Goal: Task Accomplishment & Management: Manage account settings

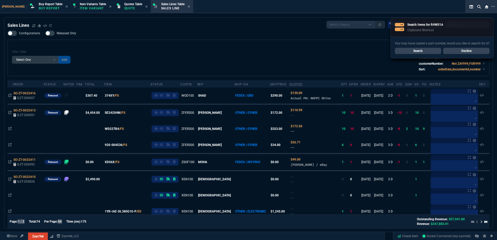
select select "1: BROV"
select select
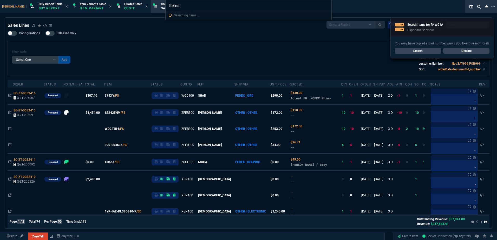
type input "Items: R4W01A"
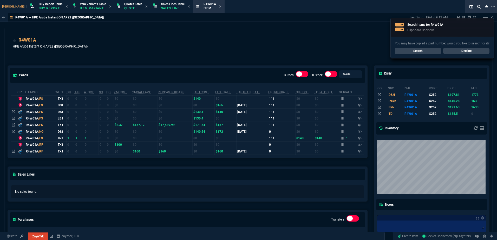
click at [478, 51] on link "Decline" at bounding box center [466, 51] width 46 height 6
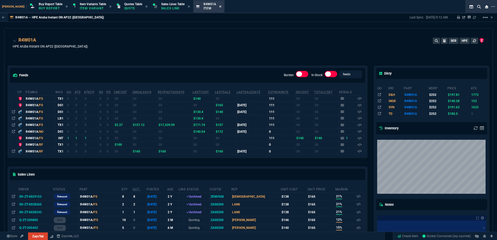
click at [219, 6] on icon at bounding box center [220, 6] width 2 height 3
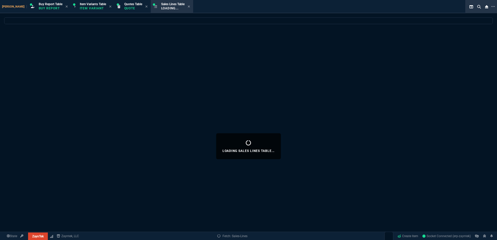
select select
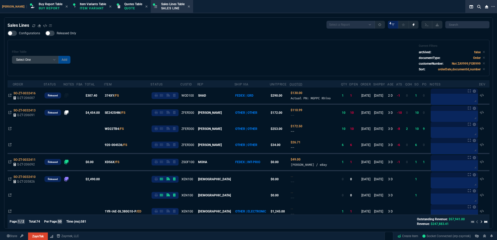
click at [103, 42] on div "Filter Table Select One Add Filter () Age () ATS () Cond (itemVariantCode) Cust…" at bounding box center [249, 58] width 482 height 36
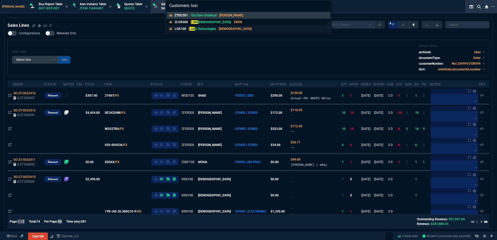
type input "Customers: loxi"
click at [186, 28] on div "LOX100 Loxi a Technologies VAHI" at bounding box center [214, 29] width 79 height 5
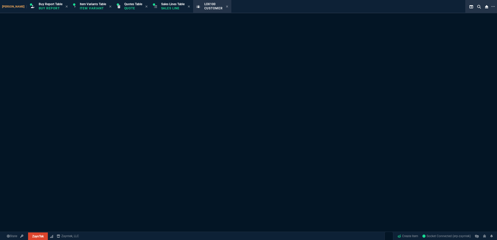
select select "1: quotes"
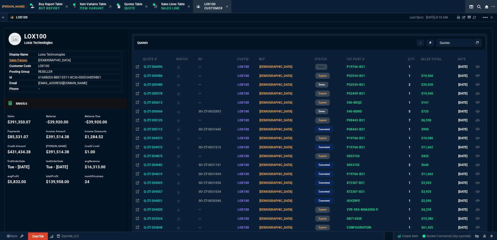
drag, startPoint x: 333, startPoint y: 75, endPoint x: 352, endPoint y: 91, distance: 24.0
click at [347, 75] on span "P52534-B21" at bounding box center [356, 76] width 18 height 4
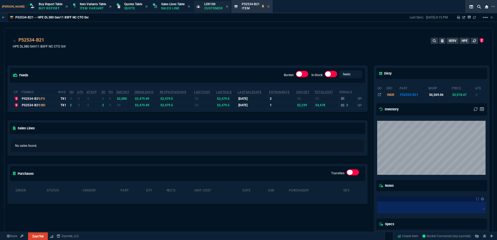
click at [205, 5] on span "LOX100" at bounding box center [209, 4] width 11 height 4
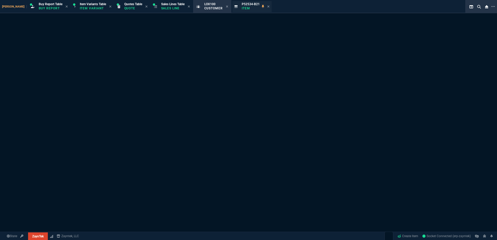
select select "1: quotes"
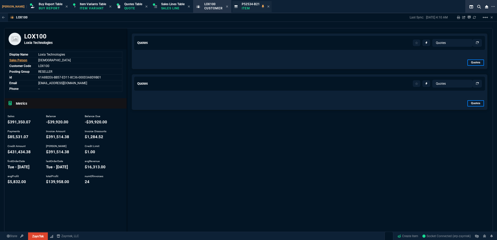
click at [260, 7] on div "P52534-B21 Item" at bounding box center [251, 6] width 39 height 11
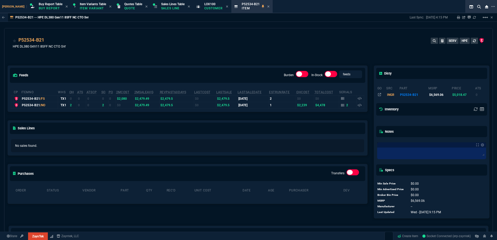
drag, startPoint x: 258, startPoint y: 6, endPoint x: 269, endPoint y: 24, distance: 21.2
click at [267, 5] on icon at bounding box center [268, 6] width 2 height 3
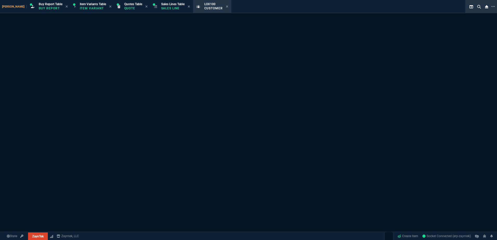
select select "1: quotes"
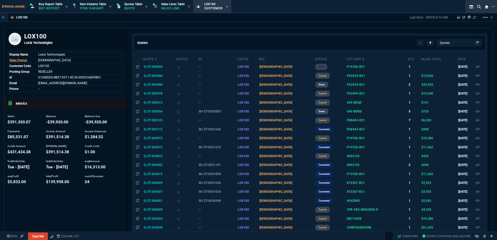
click at [154, 78] on td "Q-ZT-205986" at bounding box center [159, 75] width 33 height 9
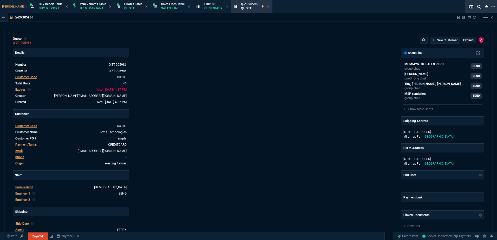
type input "22"
type input "595"
type input "29"
type input "495"
type input "22"
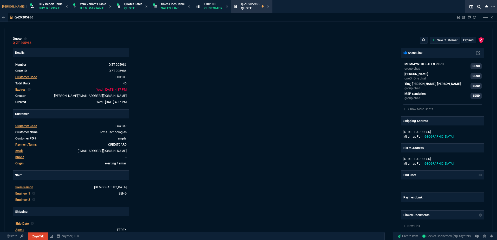
type input "40"
type input "8"
type input "50"
type input "70"
type input "275"
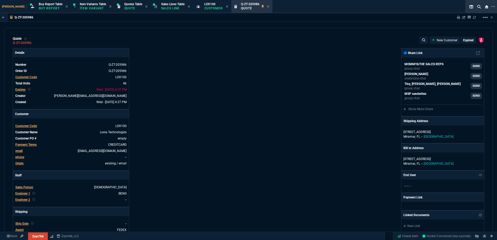
type input "-5"
type input "-15"
type input "42"
type input "295"
type input "19"
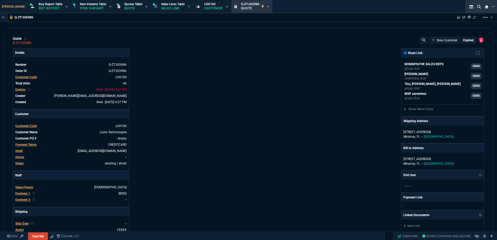
type input "235"
type input "73"
type input "80"
type input "54"
type input "27"
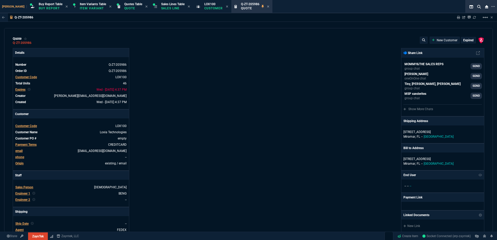
type input "20"
type input "70"
type input "17"
type input "100"
type input "2"
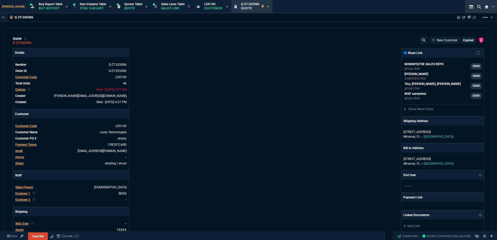
type input "6"
type input "47"
type input "35"
type input "30"
type input "65"
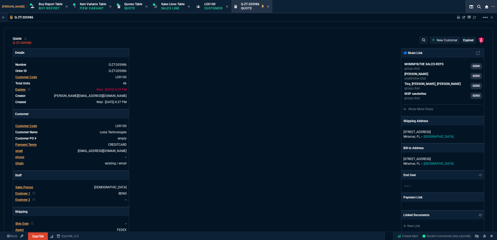
type input "25"
type input "75"
type input "52"
type input "65"
type input "80"
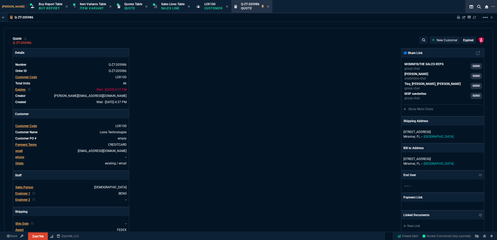
type input "4"
type input "43"
type input "75"
type input "60"
type input "45"
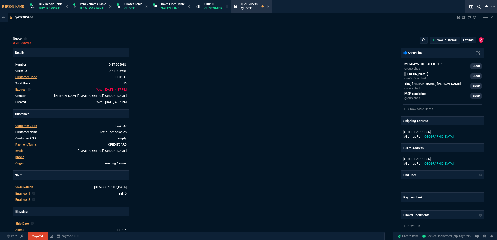
type input "0"
type input "55"
type input "38"
type input "42"
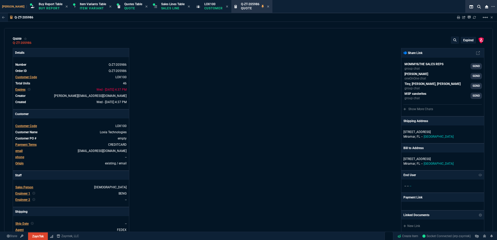
type input "35"
type input "84"
type input "41"
type input "73"
type input "4746"
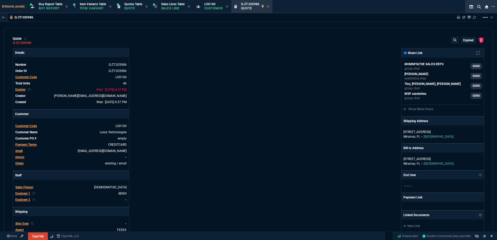
type input "74"
type input "46"
type input "-32"
type input "1539"
type input "78"
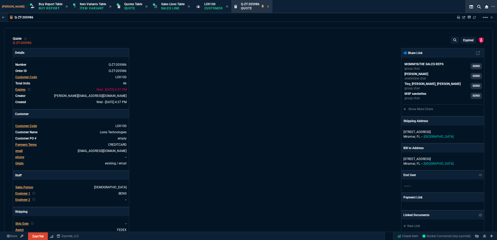
type input "972"
type input "38"
type input "44"
type input "38"
type input "56"
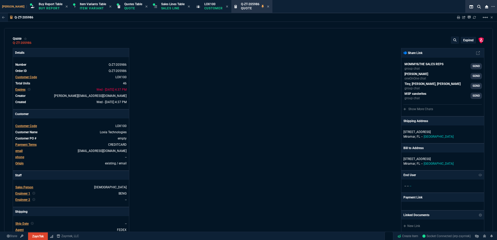
type input "75"
type input "76"
type input "11"
type input "55"
type input "399"
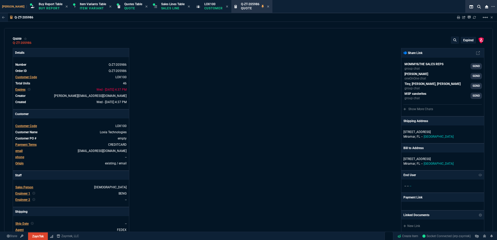
type input "56"
type input "54"
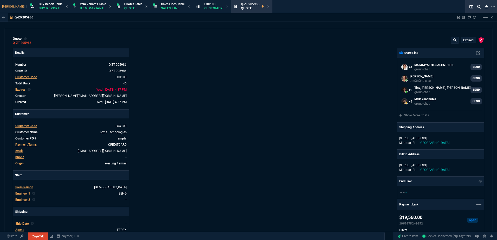
drag, startPoint x: 111, startPoint y: 76, endPoint x: 194, endPoint y: 83, distance: 82.7
click at [111, 76] on icon at bounding box center [112, 76] width 3 height 3
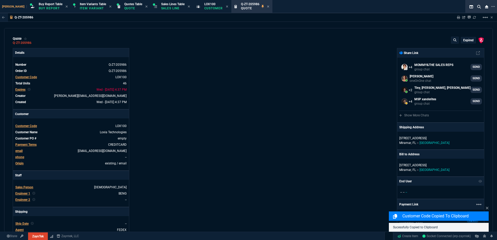
click at [194, 83] on div "Details Number Q-ZT-205986 Order ID Q-ZT-205986 Customer Code LOX100 Total Unit…" at bounding box center [131, 199] width 236 height 303
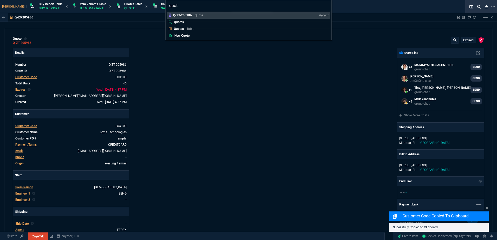
type input "quote"
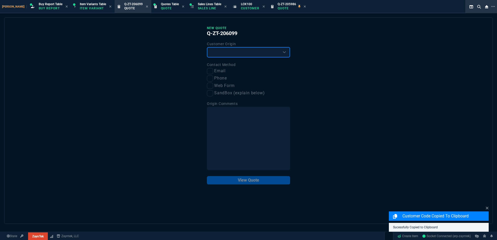
drag, startPoint x: 231, startPoint y: 50, endPoint x: 228, endPoint y: 58, distance: 8.7
click at [231, 50] on select "Existing Customer Amazon Lead (first order) Website Lead (first order) Called (…" at bounding box center [248, 52] width 83 height 10
select select "existing"
click at [207, 47] on select "Existing Customer Amazon Lead (first order) Website Lead (first order) Called (…" at bounding box center [248, 52] width 83 height 10
click at [212, 68] on label "Email" at bounding box center [248, 71] width 83 height 6
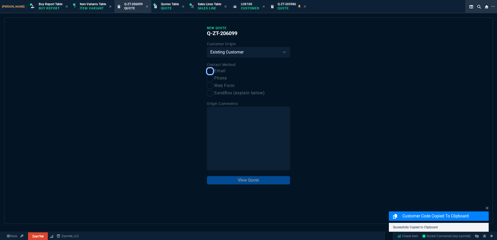
click at [212, 68] on input "Email" at bounding box center [210, 71] width 6 height 6
checkbox input "true"
click at [262, 181] on button "View Quote" at bounding box center [248, 180] width 83 height 8
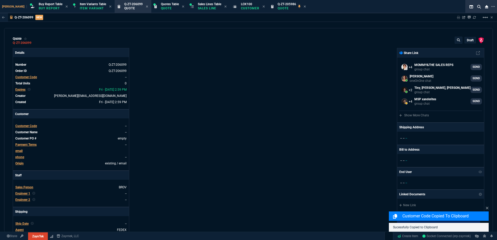
click at [304, 8] on icon at bounding box center [305, 6] width 2 height 3
click at [263, 6] on icon at bounding box center [264, 6] width 2 height 3
click at [25, 80] on tbody "Number Q-ZT-206099 Order ID Q-ZT-206099 Customer Code -- Total Units 0 Expires …" at bounding box center [71, 83] width 112 height 44
click at [25, 77] on span "Customer Code" at bounding box center [26, 77] width 22 height 4
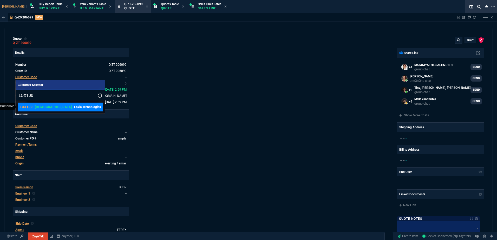
type input "LOX100"
click at [74, 107] on p "Loxia Technologies" at bounding box center [87, 107] width 27 height 5
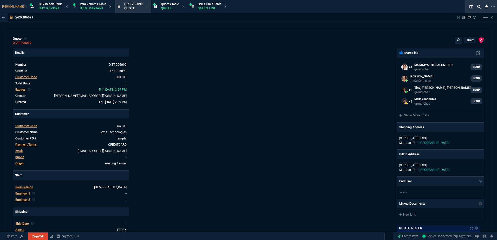
scroll to position [130, 0]
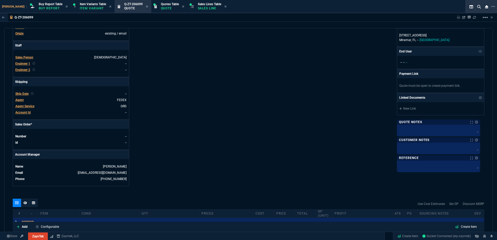
click at [25, 63] on span "Engineer 1" at bounding box center [22, 64] width 15 height 4
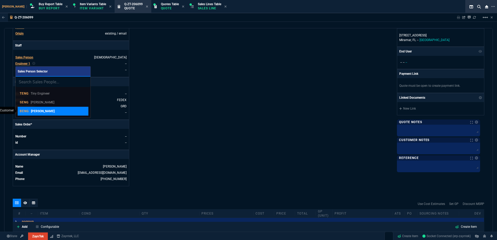
click at [60, 112] on div "BENG [PERSON_NAME]" at bounding box center [53, 111] width 67 height 5
click at [192, 106] on div "Details Number Q-ZT-206099 Order ID Q-ZT-206099 Customer Code LOX100 Total Unit…" at bounding box center [131, 52] width 236 height 268
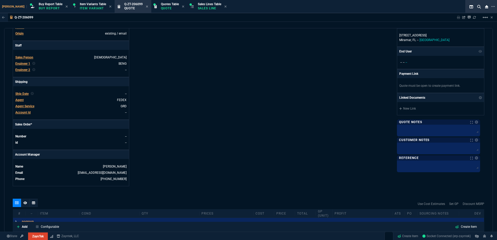
scroll to position [207, 0]
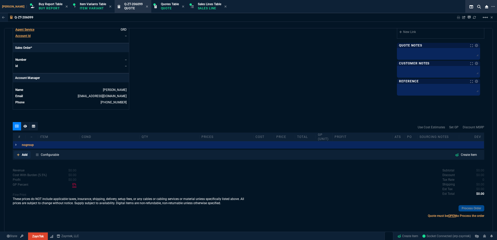
click at [22, 155] on p "Add" at bounding box center [25, 155] width 6 height 5
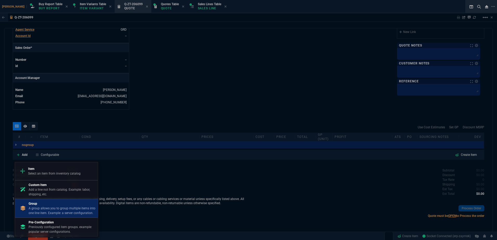
click at [57, 211] on p "A group allows you to group multiple items into one line item. Example: a serve…" at bounding box center [62, 210] width 67 height 9
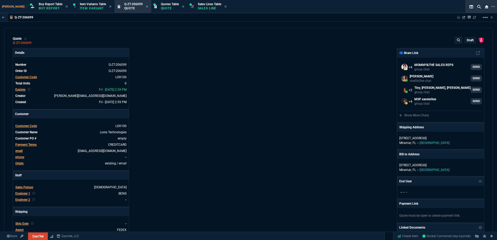
select select "1: BROV"
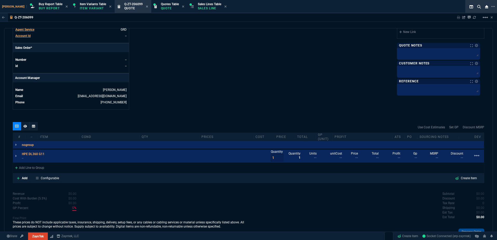
drag, startPoint x: 222, startPoint y: 74, endPoint x: 198, endPoint y: 62, distance: 27.8
click at [474, 158] on mat-icon "linear_scale" at bounding box center [477, 156] width 6 height 6
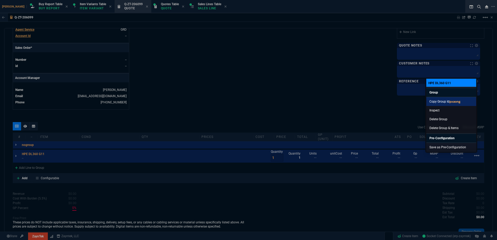
click at [449, 102] on link "Copy Group Id pxaong" at bounding box center [451, 101] width 50 height 9
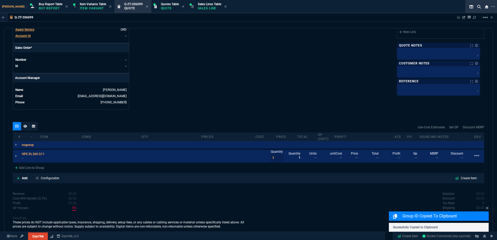
click at [35, 126] on div at bounding box center [33, 126] width 8 height 8
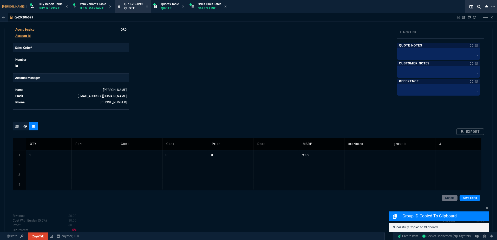
click at [45, 157] on td "1" at bounding box center [48, 155] width 45 height 10
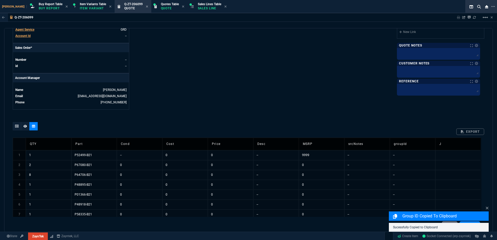
drag, startPoint x: 262, startPoint y: 157, endPoint x: 217, endPoint y: 157, distance: 45.0
click at [262, 157] on td "--" at bounding box center [275, 155] width 45 height 10
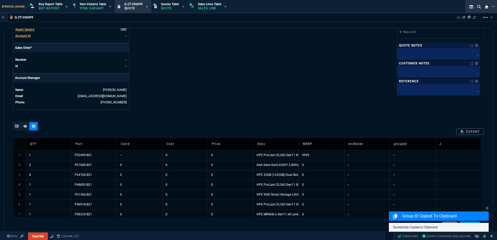
click at [144, 153] on td "--" at bounding box center [139, 155] width 45 height 10
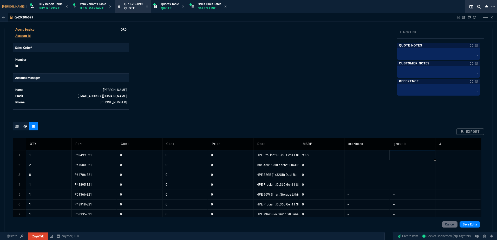
drag, startPoint x: 395, startPoint y: 156, endPoint x: 297, endPoint y: 89, distance: 119.5
click at [396, 156] on td "--" at bounding box center [412, 155] width 45 height 10
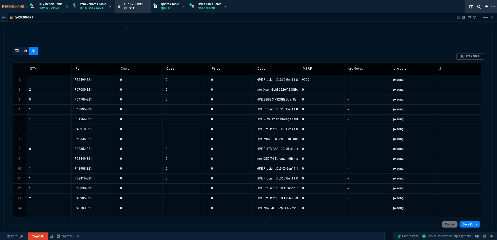
scroll to position [285, 0]
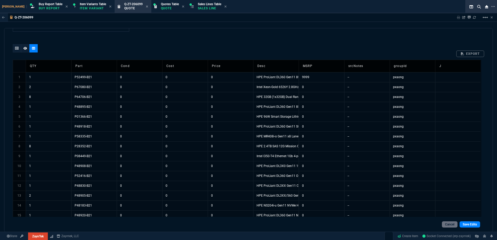
click at [329, 77] on td "9999" at bounding box center [321, 77] width 45 height 10
type input "*-1"
click at [329, 77] on td "0" at bounding box center [321, 77] width 45 height 10
click at [329, 77] on td "-1" at bounding box center [321, 77] width 45 height 10
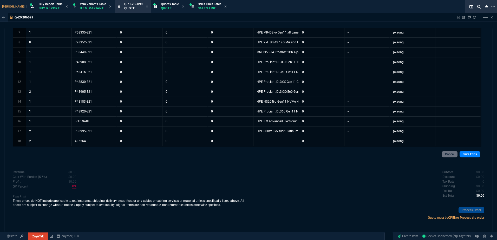
scroll to position [391, 0]
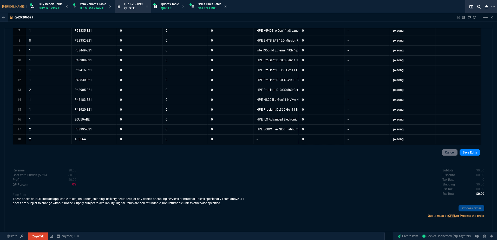
drag, startPoint x: 344, startPoint y: 57, endPoint x: 342, endPoint y: 137, distance: 80.1
click at [469, 154] on link "Save Edits" at bounding box center [470, 152] width 21 height 6
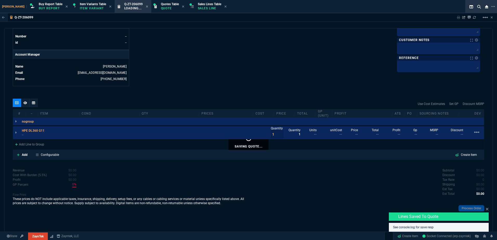
scroll to position [230, 0]
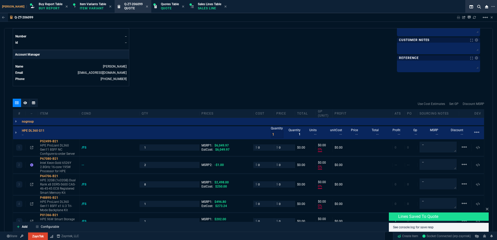
type input "0"
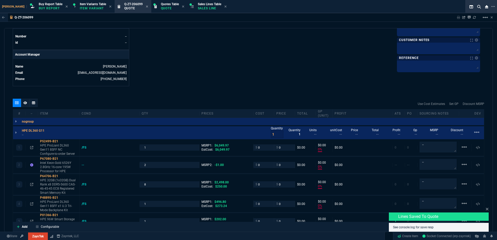
type input "0"
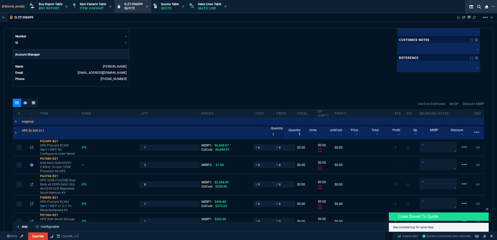
type input "0"
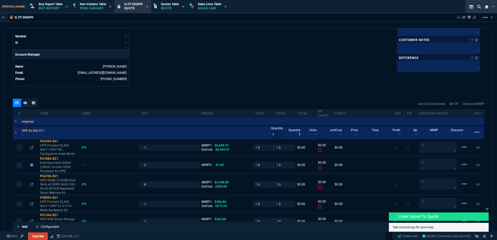
type input "0"
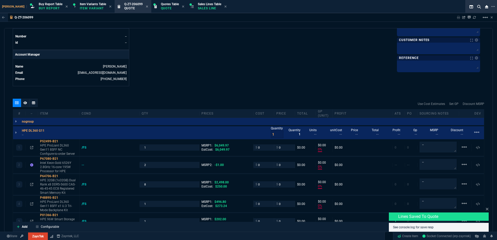
type input "0"
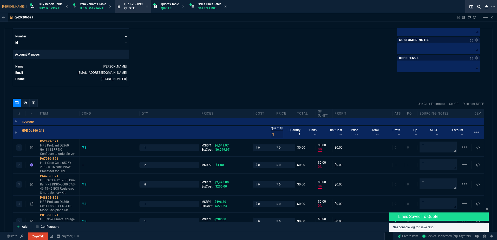
type input "0"
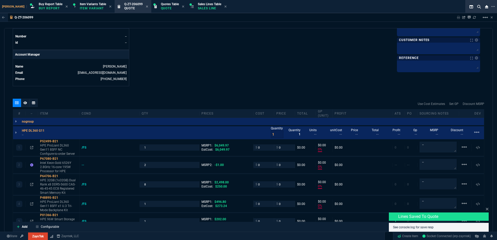
type input "0"
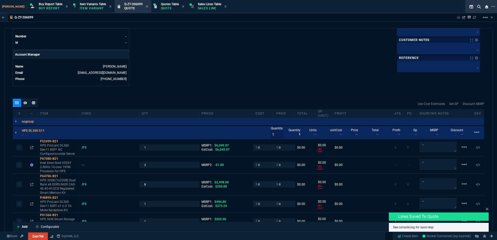
type input "0"
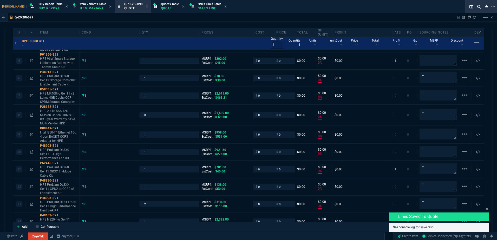
type input "100"
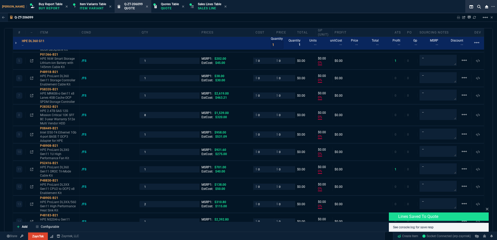
type input "100"
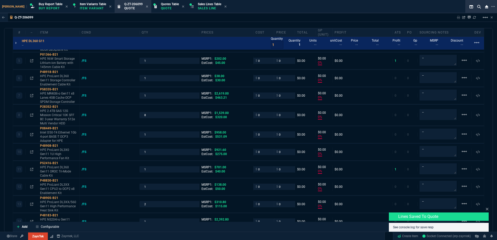
type input "100"
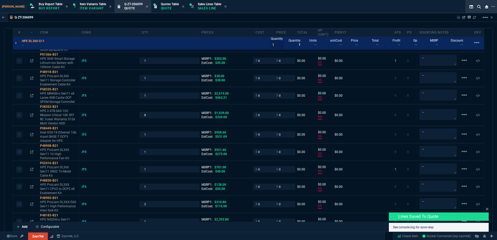
type input "100"
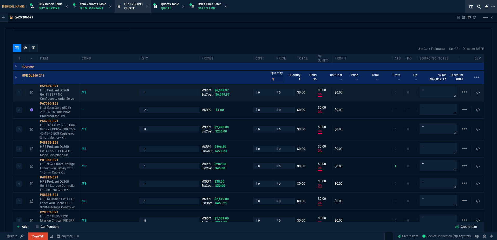
scroll to position [261, 0]
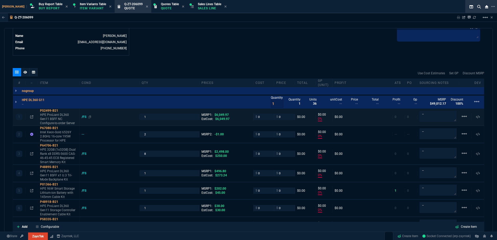
drag, startPoint x: 84, startPoint y: 115, endPoint x: 92, endPoint y: 119, distance: 9.1
click at [84, 115] on div "/FS" at bounding box center [87, 117] width 10 height 4
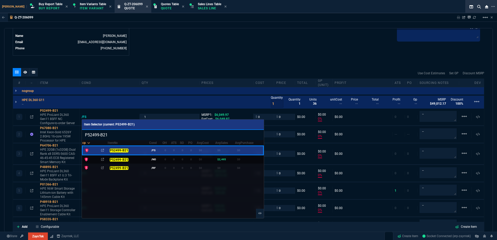
click at [173, 161] on td "0" at bounding box center [175, 159] width 9 height 9
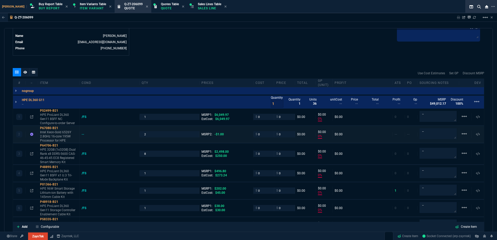
type input "2495"
type input "100"
type input "2495"
type input "59"
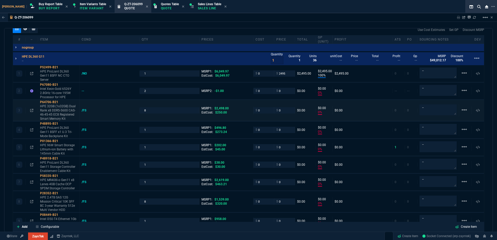
scroll to position [313, 0]
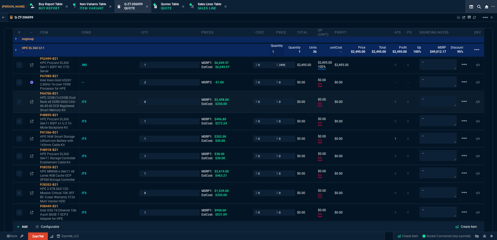
click at [82, 105] on div "3 P64706-B21 HPE 32GB (1x32GB) Dual Rank x8 DDR5-5600 CAS-46-45-45 EC8 Register…" at bounding box center [248, 101] width 471 height 21
click at [82, 103] on div "/FS" at bounding box center [87, 102] width 10 height 4
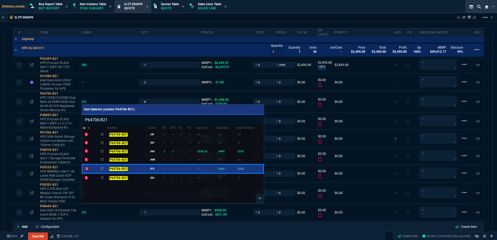
click at [104, 94] on div at bounding box center [248, 120] width 497 height 240
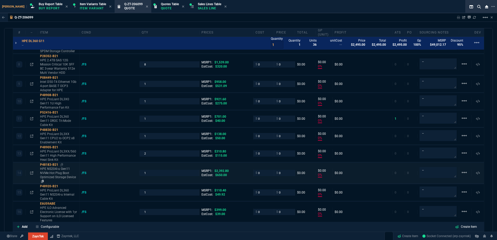
scroll to position [417, 0]
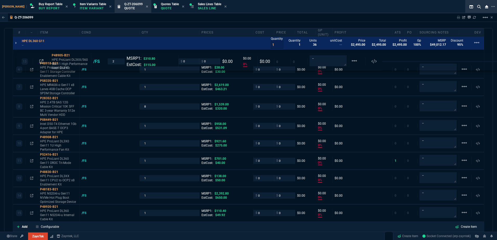
drag, startPoint x: 27, startPoint y: 178, endPoint x: 30, endPoint y: 60, distance: 117.3
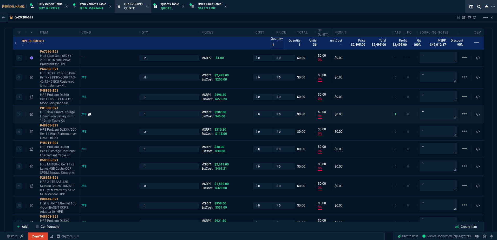
scroll to position [313, 0]
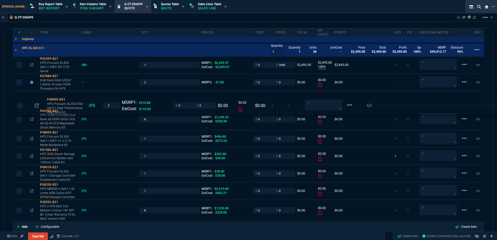
drag, startPoint x: 25, startPoint y: 159, endPoint x: 24, endPoint y: 108, distance: 51.0
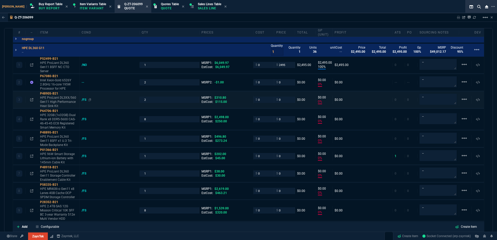
click at [87, 100] on div "/FS" at bounding box center [87, 100] width 10 height 4
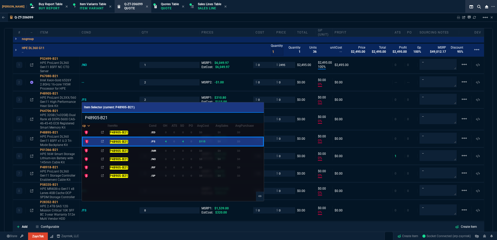
click at [98, 87] on div at bounding box center [248, 120] width 497 height 240
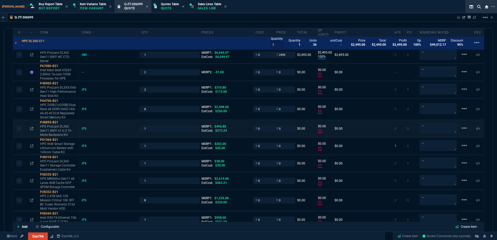
scroll to position [339, 0]
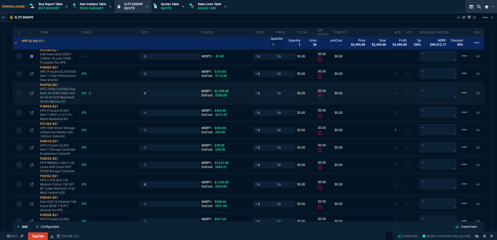
click at [84, 94] on div "/FS" at bounding box center [87, 93] width 10 height 4
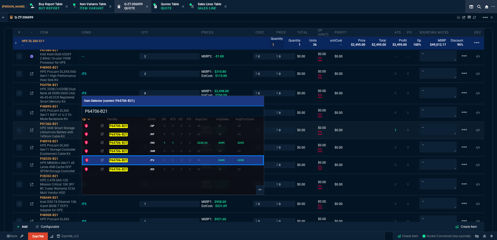
click at [162, 144] on td "1" at bounding box center [166, 143] width 8 height 8
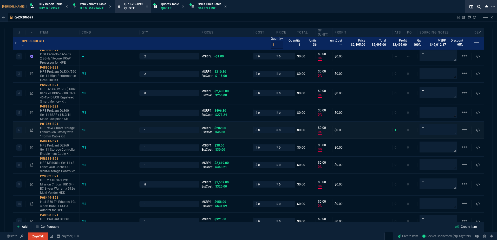
type input "235"
type input "495"
type input "235"
type input "495"
type input "53"
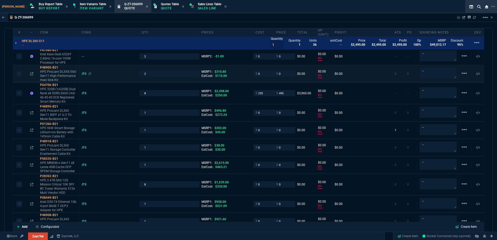
type input "260"
type input "80"
click at [85, 74] on div "/FS" at bounding box center [87, 74] width 10 height 4
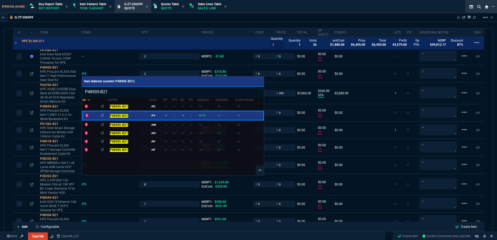
click at [120, 56] on div at bounding box center [248, 120] width 497 height 240
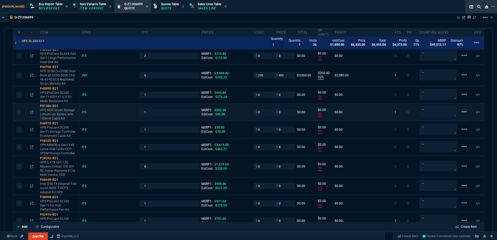
scroll to position [365, 0]
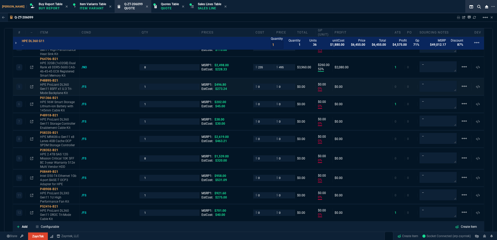
click at [81, 87] on div "/FS" at bounding box center [110, 87] width 60 height 4
click at [83, 87] on div "/FS" at bounding box center [87, 87] width 10 height 4
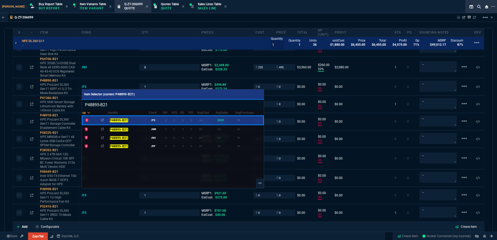
click at [112, 77] on div at bounding box center [248, 120] width 497 height 240
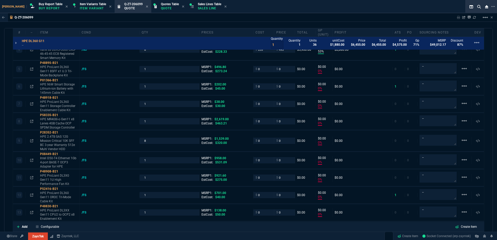
scroll to position [391, 0]
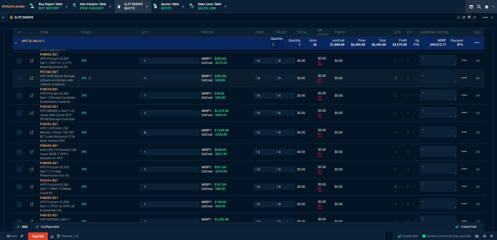
click at [83, 80] on div "/FS" at bounding box center [87, 78] width 10 height 4
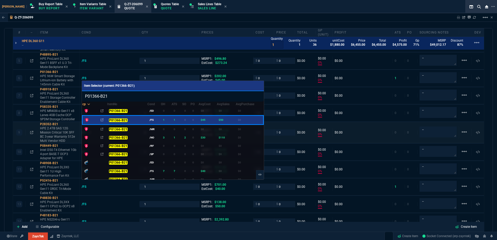
click at [136, 136] on div "P01366-B21" at bounding box center [127, 137] width 36 height 5
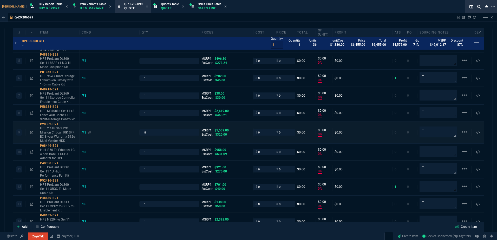
type input "110"
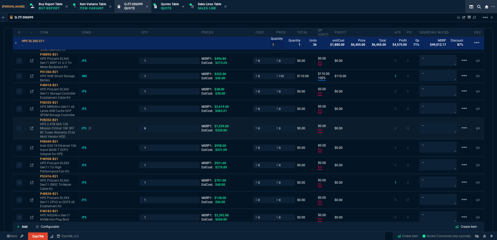
type input "100"
type input "110"
type input "46"
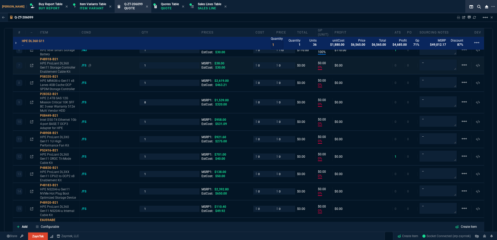
click at [85, 66] on div "/FS" at bounding box center [87, 65] width 10 height 4
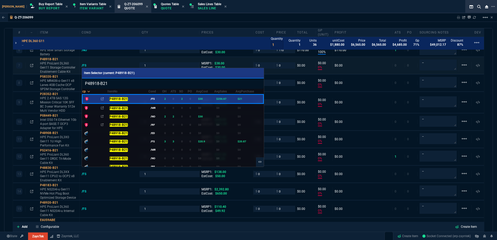
click at [139, 61] on div at bounding box center [248, 120] width 497 height 240
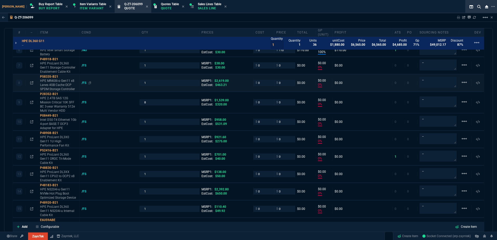
click at [86, 84] on div "/FS" at bounding box center [87, 83] width 10 height 4
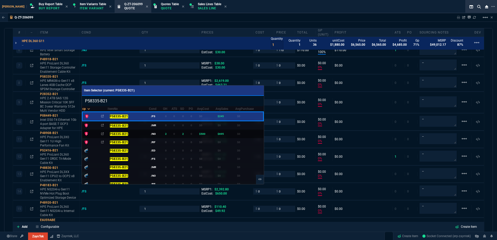
click at [166, 135] on td "2" at bounding box center [167, 134] width 9 height 8
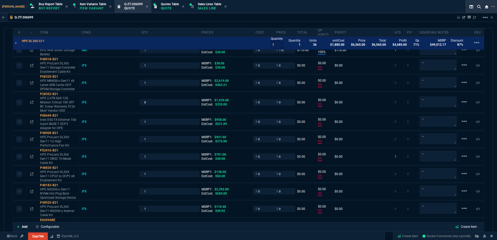
type input "695"
type input "100"
type input "695"
type input "73"
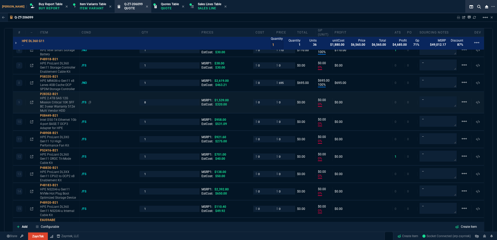
click at [82, 101] on div "/FS" at bounding box center [87, 102] width 10 height 4
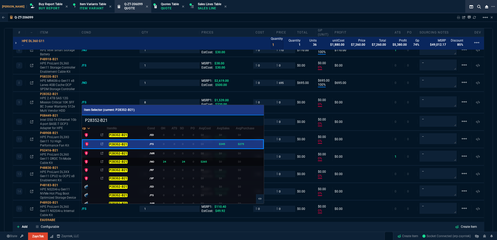
click at [161, 162] on td "24" at bounding box center [166, 162] width 11 height 8
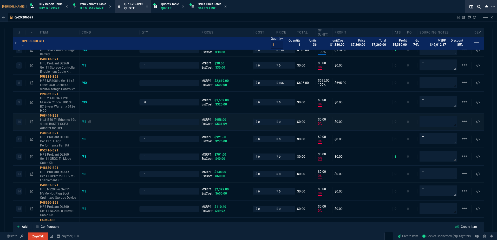
scroll to position [443, 0]
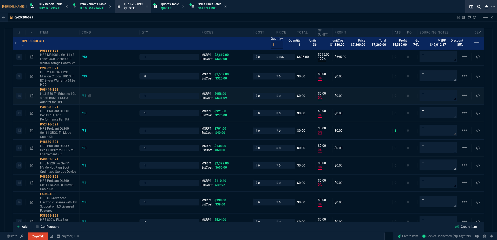
click at [84, 97] on div "/FS" at bounding box center [87, 96] width 10 height 4
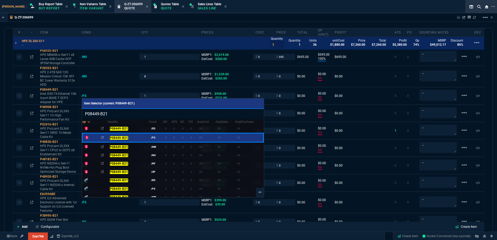
click at [110, 59] on div at bounding box center [248, 120] width 497 height 240
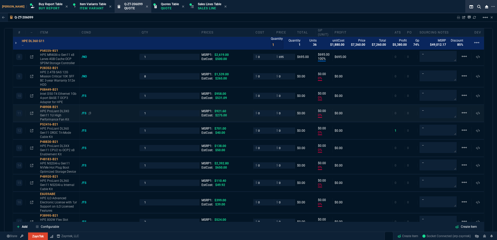
click at [83, 115] on div "/FS" at bounding box center [87, 113] width 10 height 4
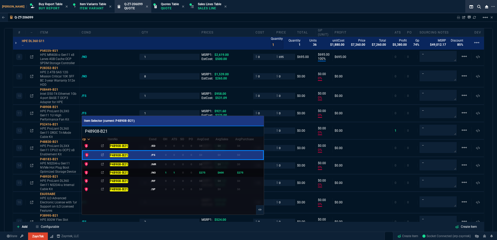
click at [150, 172] on td "/NO" at bounding box center [156, 172] width 14 height 8
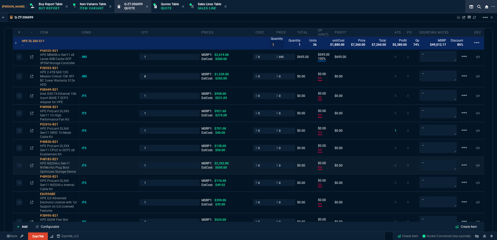
type input "275"
type input "600"
type input "275"
type input "600"
click at [82, 130] on div "/FS" at bounding box center [87, 131] width 10 height 4
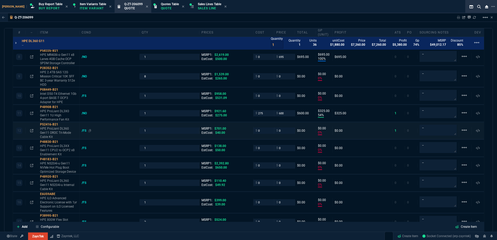
type input "54"
type input "325"
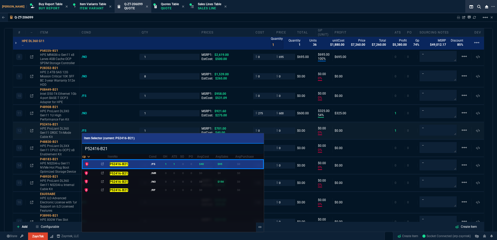
type input "35"
click at [109, 112] on div at bounding box center [248, 120] width 497 height 240
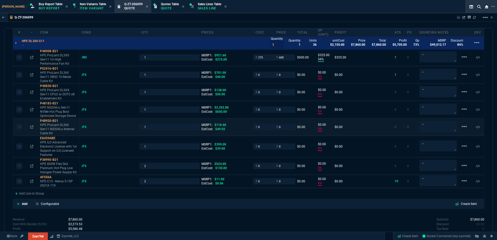
scroll to position [521, 0]
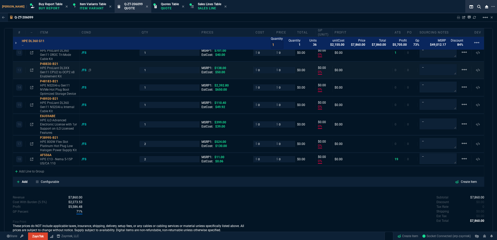
click at [83, 70] on div "/FS" at bounding box center [87, 70] width 10 height 4
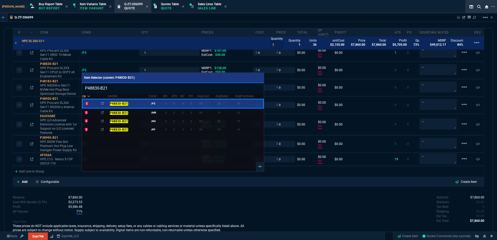
click at [114, 61] on div at bounding box center [248, 120] width 497 height 240
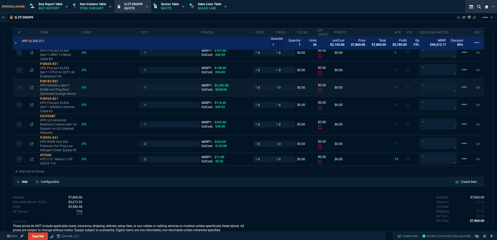
click at [80, 87] on div "/FS" at bounding box center [110, 88] width 60 height 4
click at [83, 87] on div "/FS" at bounding box center [87, 88] width 10 height 4
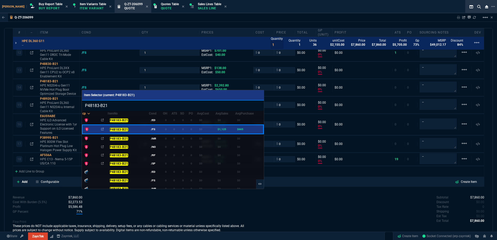
click at [122, 73] on div at bounding box center [248, 120] width 497 height 240
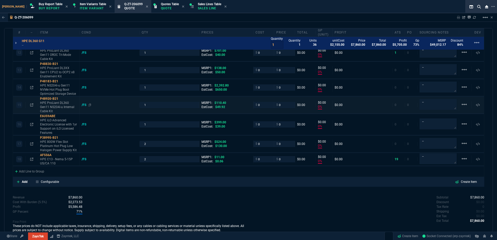
click at [85, 105] on div "/FS" at bounding box center [87, 105] width 10 height 4
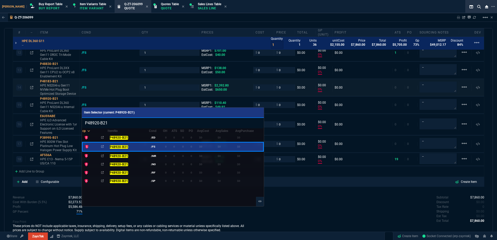
click at [119, 77] on div at bounding box center [248, 120] width 497 height 240
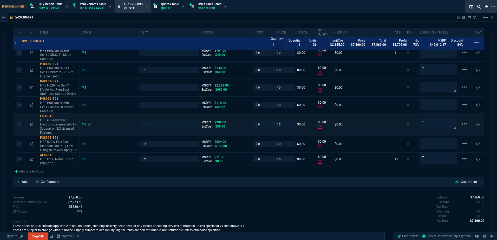
click at [87, 124] on div "/FS" at bounding box center [87, 124] width 10 height 4
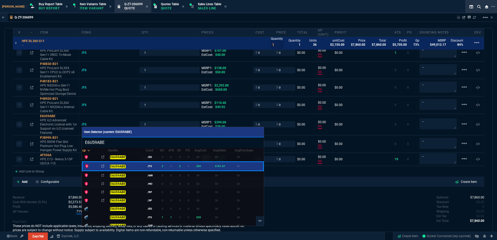
click at [109, 99] on div at bounding box center [248, 120] width 497 height 240
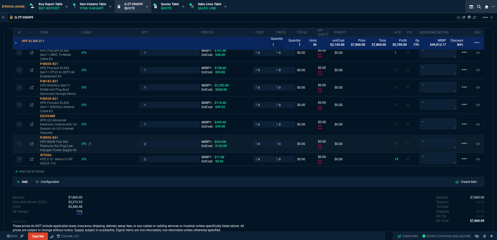
click at [84, 143] on div "/FS" at bounding box center [87, 144] width 10 height 4
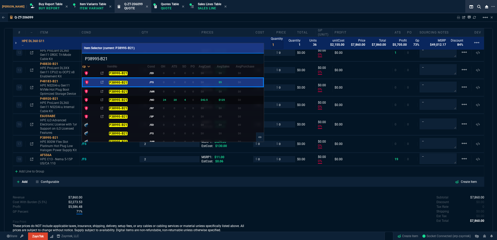
click at [145, 100] on td "P38995-B21" at bounding box center [127, 100] width 41 height 8
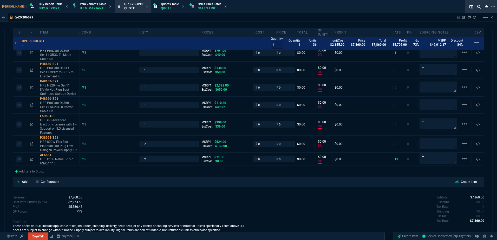
type input "125"
type input "100"
type input "125"
type input "76"
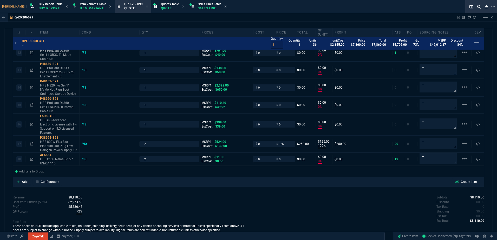
click at [50, 181] on p "Configurable" at bounding box center [50, 182] width 18 height 5
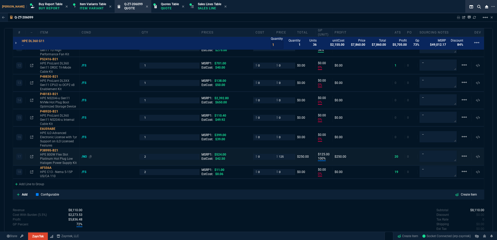
type input "0"
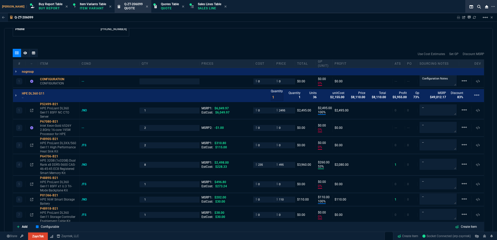
scroll to position [247, 0]
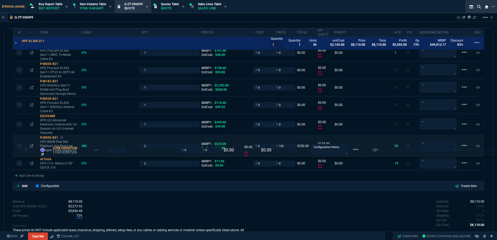
drag, startPoint x: 62, startPoint y: 113, endPoint x: 66, endPoint y: 145, distance: 32.6
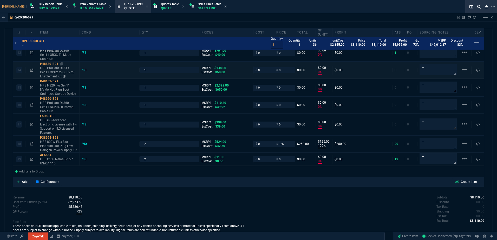
type input "0"
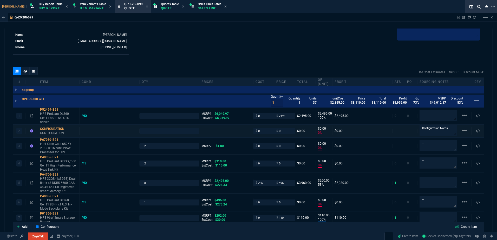
scroll to position [273, 0]
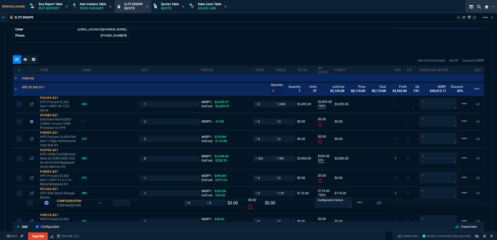
drag, startPoint x: 71, startPoint y: 119, endPoint x: 80, endPoint y: 204, distance: 85.7
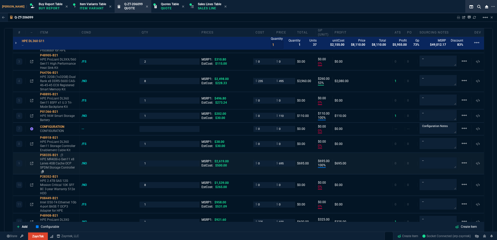
scroll to position [403, 0]
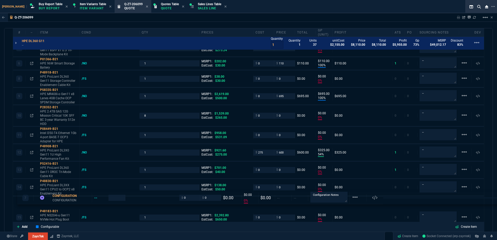
drag, startPoint x: 73, startPoint y: 79, endPoint x: 78, endPoint y: 208, distance: 129.3
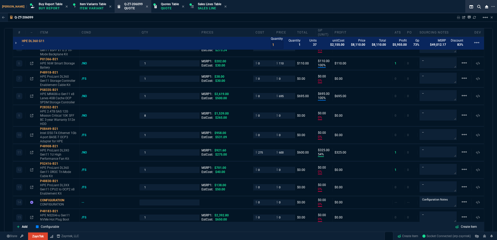
scroll to position [507, 0]
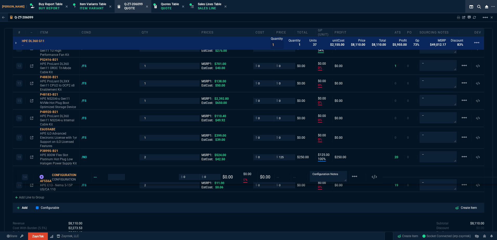
drag, startPoint x: 75, startPoint y: 101, endPoint x: 80, endPoint y: 184, distance: 83.8
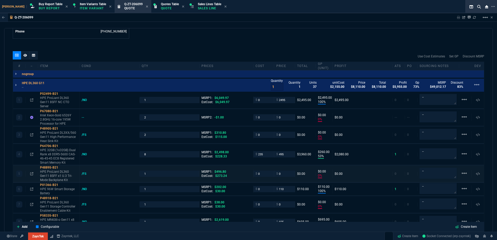
scroll to position [247, 0]
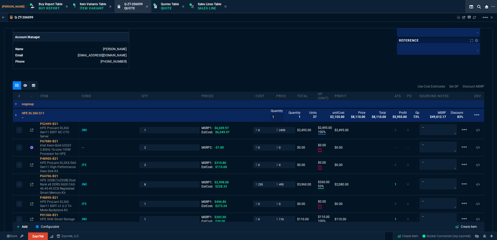
click at [25, 117] on p "--" at bounding box center [35, 117] width 26 height 4
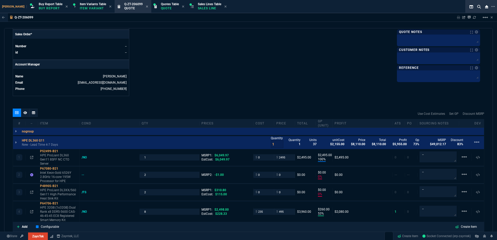
scroll to position [195, 0]
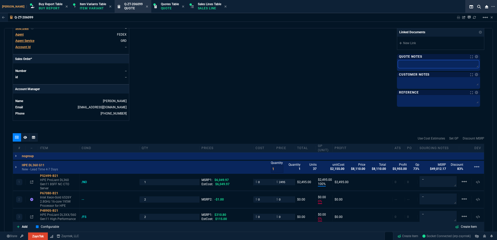
click at [417, 68] on textarea at bounding box center [438, 64] width 81 height 8
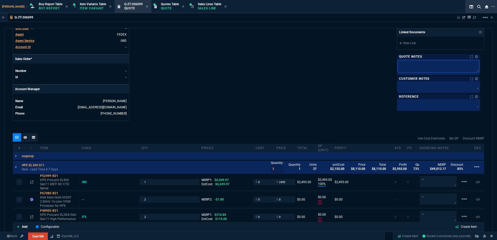
paste textarea "P71678-005"
type textarea "P71678-005"
type textarea "P71678-005 B"
type textarea "P71678-005 Br"
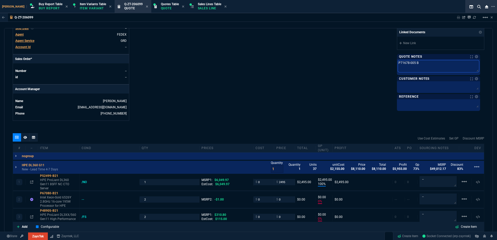
type textarea "P71678-005 Br"
type textarea "P71678-005 Bre"
type textarea "P71678-005 Brea"
type textarea "P71678-005 Break"
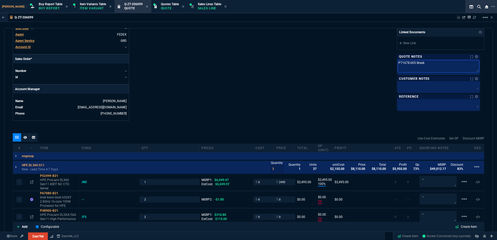
type textarea "P71678-005 Breakd"
type textarea "P71678-005 Breakdo"
type textarea "P71678-005 Breakdow"
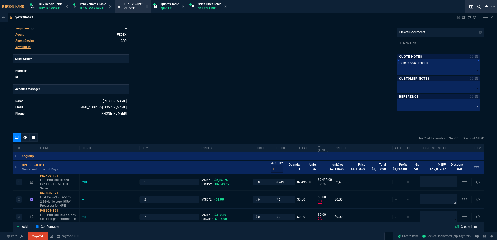
type textarea "P71678-005 Breakdow"
type textarea "P71678-005 Breakdown"
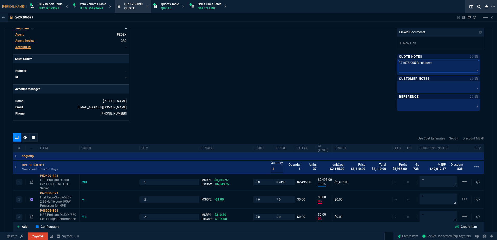
type textarea "P71678-005 Breakdown c"
type textarea "P71678-005 Breakdown co"
type textarea "P71678-005 Breakdown cos"
type textarea "P71678-005 Breakdown cost"
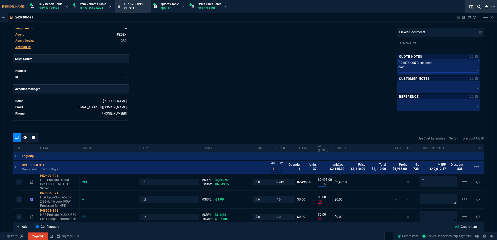
type textarea "P71678-005 Breakdown cost"
type textarea "P71678-005 Breakdown cost $"
type textarea "P71678-005 Breakdown cost $4"
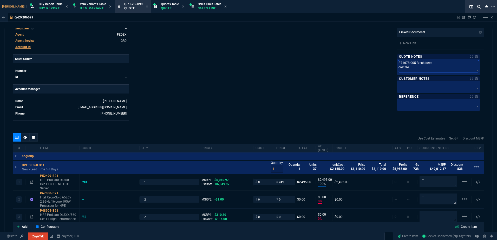
type textarea "P71678-005 Breakdown cost $45"
type textarea "P71678-005 Breakdown cost $457"
type textarea "P71678-005 Breakdown cost $4576"
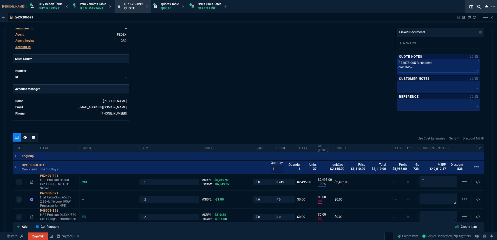
type textarea "P71678-005 Breakdown cost $4576"
type textarea "P71678-005 Breakdown cost $4576."
type textarea "P71678-005 Breakdown cost $4576.2"
type textarea "P71678-005 Breakdown cost $4576.23"
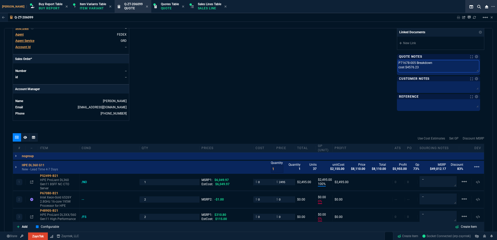
type textarea "P71678-005 Breakdown cost $4576.23"
type textarea "P71678-005 Breakdown cost $4576.23 /"
type textarea "P71678-005 Breakdown cost $4576.23"
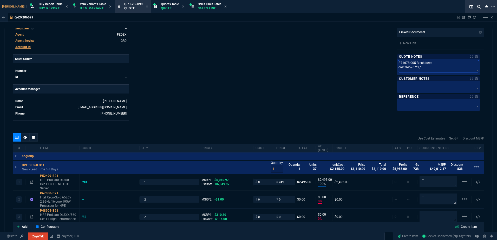
type textarea "P71678-005 Breakdown cost $4576.23"
type textarea "P71678-005 Breakdown cost $4576.23 8"
type textarea "P71678-005 Breakdown cost $4576.23 8/"
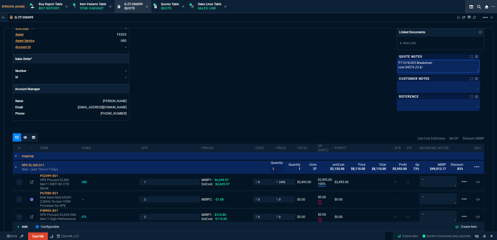
type textarea "P71678-005 Breakdown cost $4576.23 8/2"
type textarea "P71678-005 Breakdown cost $4576.23 8/22"
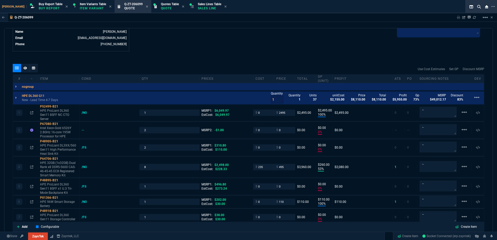
scroll to position [273, 0]
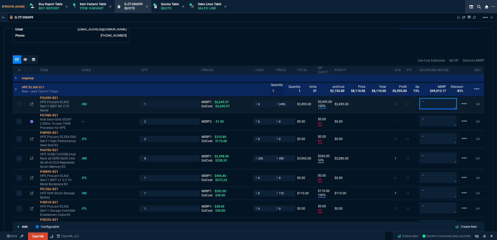
click at [426, 103] on textarea "--" at bounding box center [437, 103] width 37 height 11
paste textarea "P71678-005 Breakdown cost $4576.23 8/22"
type textarea "P71678-005 Breakdown cost $4576.23 8/22"
click at [313, 45] on div "quote Q-ZT-206099 draft ZaynTek, LLC 2609 Technology Dr Suite 200 Plano, TX 750…" at bounding box center [248, 130] width 489 height 204
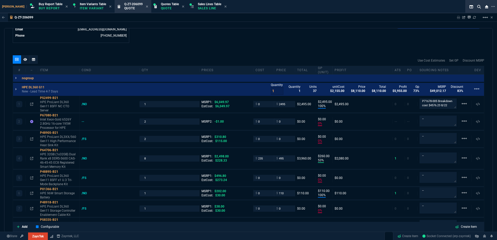
type input "1"
click at [187, 54] on div "quote Q-ZT-206099 draft ZaynTek, LLC 2609 Technology Dr Suite 200 Plano, TX 750…" at bounding box center [248, 130] width 489 height 204
click at [263, 103] on input "0" at bounding box center [263, 104] width 16 height 6
type input "2000"
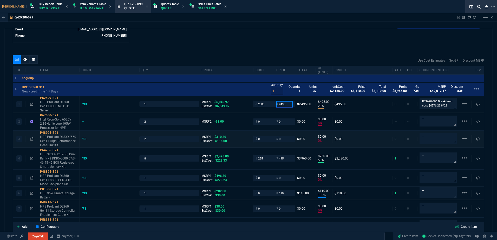
type input "20"
type input "495"
click at [59, 121] on p "Intel Xeon-Gold 6526Y 2.8GHz 16-core 195W Processor for HPE" at bounding box center [58, 123] width 37 height 12
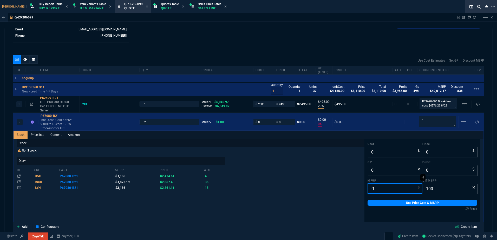
click at [380, 188] on input "-1" at bounding box center [395, 188] width 55 height 10
type input "3186"
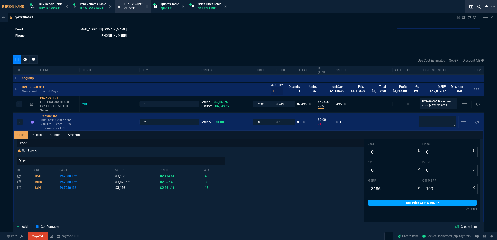
click at [384, 201] on link "Use Price Cost & MSRP" at bounding box center [423, 203] width 110 height 6
click at [210, 54] on div "quote Q-ZT-206099 draft ZaynTek, LLC 2609 Technology Dr Suite 200 Plano, TX 750…" at bounding box center [248, 130] width 489 height 204
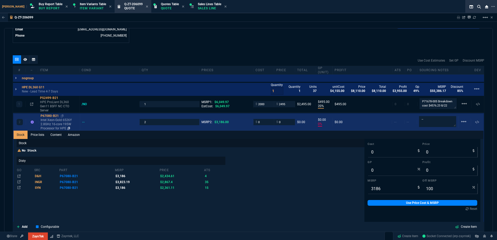
drag, startPoint x: 62, startPoint y: 115, endPoint x: 58, endPoint y: 116, distance: 4.2
click at [62, 115] on icon at bounding box center [62, 115] width 3 height 3
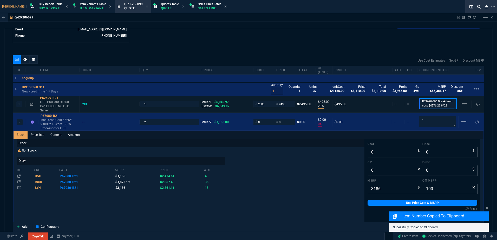
click at [432, 104] on textarea "P71678-005 Breakdown cost $4576.23 8/22" at bounding box center [437, 103] width 37 height 11
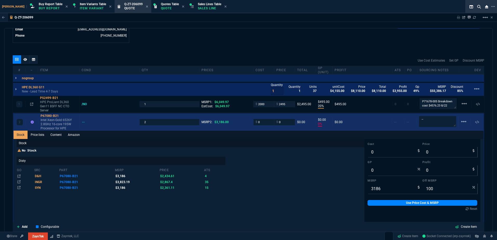
drag, startPoint x: 50, startPoint y: 120, endPoint x: 275, endPoint y: 119, distance: 225.6
click at [50, 120] on p "Intel Xeon-Gold 6526Y 2.8GHz 16-core 195W Processor for HPE" at bounding box center [59, 124] width 37 height 12
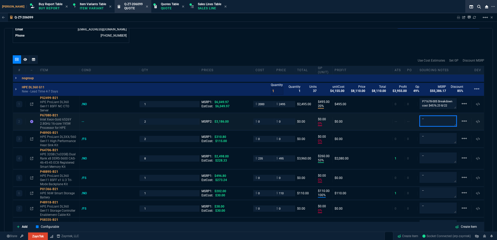
click at [406, 121] on div "2 P67080-B21 Intel Xeon-Gold 6526Y 2.8GHz 16-core 195W Processor for HPE -- 2 M…" at bounding box center [248, 121] width 471 height 17
click at [433, 125] on textarea "qty 1 in server qty 1" at bounding box center [437, 121] width 37 height 11
paste textarea "SRN6N"
click at [427, 124] on textarea "qty 1 in server qty 1SRN6N" at bounding box center [437, 121] width 37 height 10
type textarea "qty 1 in server qty 1 SRN6N"
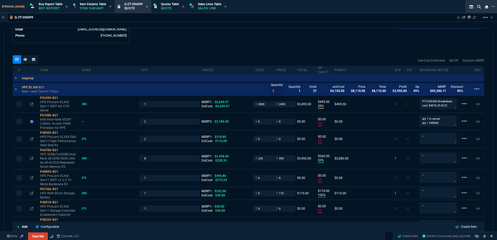
drag, startPoint x: 260, startPoint y: 124, endPoint x: 205, endPoint y: 66, distance: 80.0
click at [260, 124] on input "0" at bounding box center [263, 122] width 16 height 6
click at [59, 127] on p "Intel Xeon-Gold 6526Y 2.8GHz 16-core 195W Processor for HPE" at bounding box center [58, 123] width 37 height 12
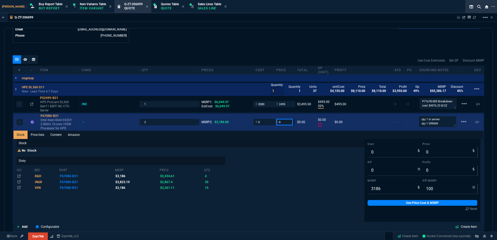
click at [284, 122] on input "0" at bounding box center [284, 122] width 16 height 6
type input "1995"
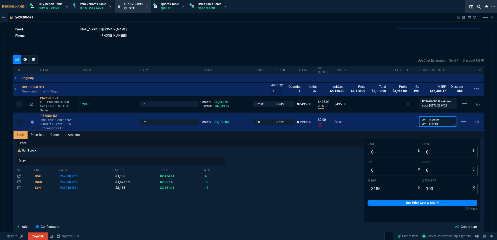
type input "1995"
type input "100"
type input "1995"
type input "37"
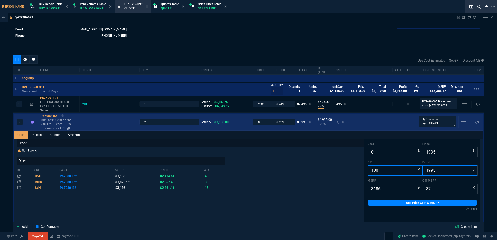
click at [60, 123] on p "Intel Xeon-Gold 6526Y 2.8GHz 16-core 195W Processor for HPE" at bounding box center [59, 124] width 37 height 12
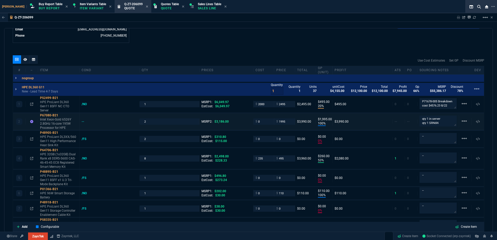
click at [259, 127] on div "2 P67080-B21 Intel Xeon-Gold 6526Y 2.8GHz 16-core 195W Processor for HPE -- 2 M…" at bounding box center [248, 121] width 471 height 17
click at [262, 124] on input "0" at bounding box center [263, 122] width 16 height 6
type input "1400"
type input "30"
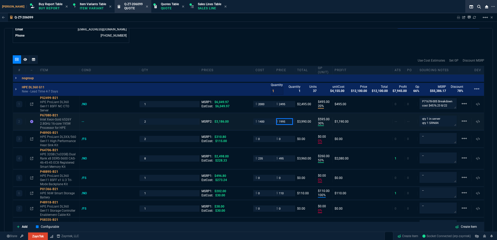
type input "595"
click at [62, 116] on icon at bounding box center [61, 115] width 3 height 3
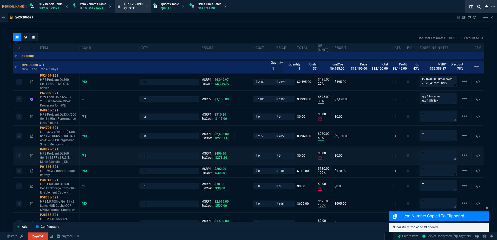
scroll to position [325, 0]
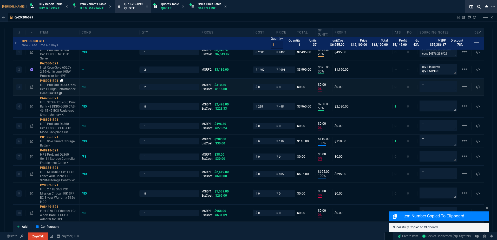
click at [61, 82] on icon at bounding box center [61, 80] width 3 height 3
click at [84, 87] on div "/FS" at bounding box center [87, 87] width 10 height 4
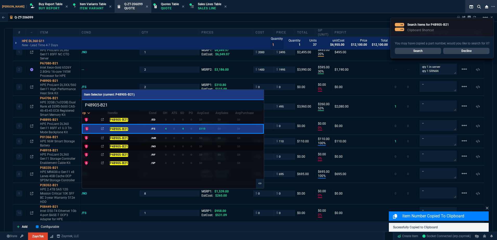
click at [156, 144] on td "/NO" at bounding box center [156, 146] width 14 height 8
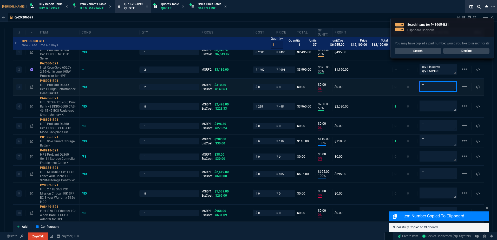
drag, startPoint x: 430, startPoint y: 87, endPoint x: 413, endPoint y: 86, distance: 16.4
click at [411, 85] on div "3 P48905-B21 HPE ProLiant DL3XX Gen11 High Performance Heat Sink Kit /NO 2 MSRP…" at bounding box center [248, 87] width 471 height 17
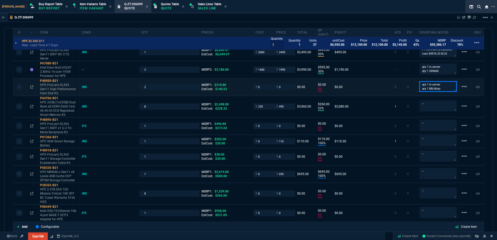
type textarea "qty 1 in server qty 1 BB/disty"
click at [221, 89] on span "$140.53" at bounding box center [221, 89] width 12 height 4
type input "140.53"
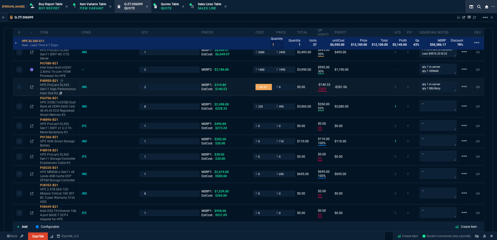
type input "-100"
type input "-141"
click at [56, 88] on p "HPE ProLiant DL3XX Gen11 High Performance Heat Sink Kit" at bounding box center [58, 89] width 37 height 12
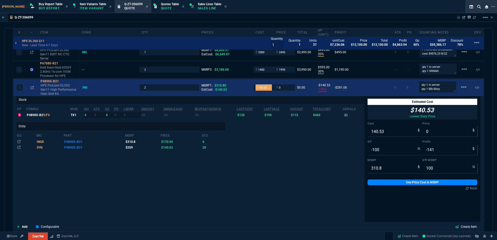
scroll to position [0, 0]
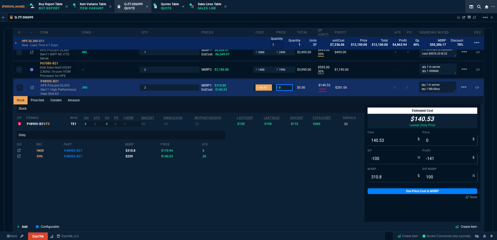
click at [288, 88] on input "0" at bounding box center [284, 87] width 16 height 6
type input "140"
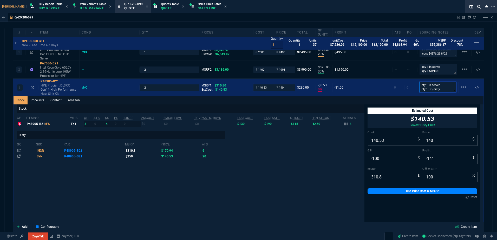
type input "0"
type input "-1"
type input "55"
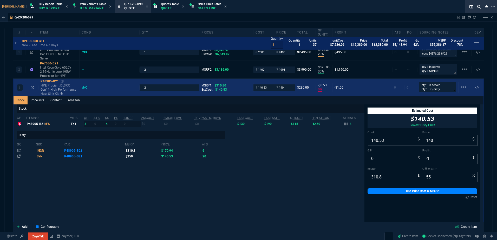
click at [73, 89] on p "HPE ProLiant DL3XX Gen11 High Performance Heat Sink Kit" at bounding box center [59, 89] width 37 height 12
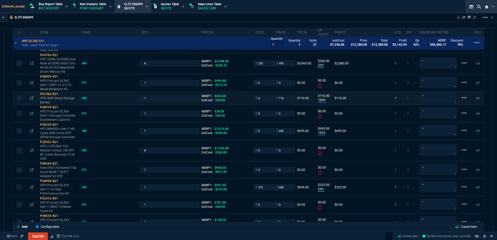
scroll to position [377, 0]
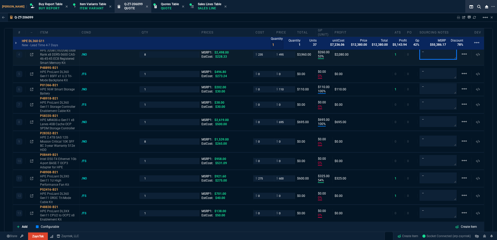
click at [417, 55] on div "--" at bounding box center [438, 55] width 42 height 12
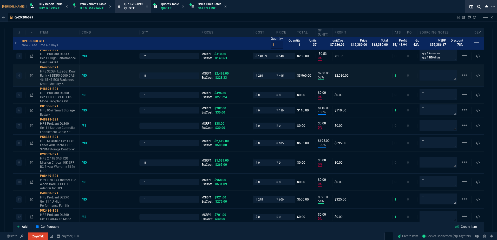
scroll to position [351, 0]
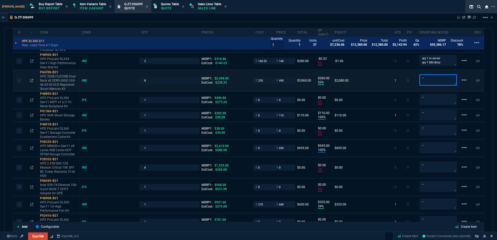
click at [427, 80] on textarea "--" at bounding box center [437, 80] width 37 height 11
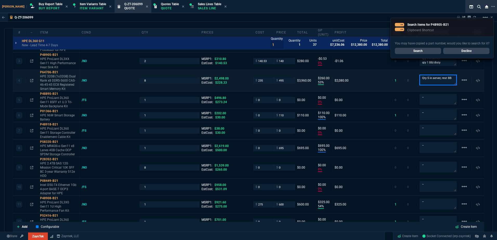
drag, startPoint x: 422, startPoint y: 80, endPoint x: 427, endPoint y: 80, distance: 4.2
click at [427, 80] on textarea "Qty 5 in server, rest BB" at bounding box center [437, 80] width 37 height 10
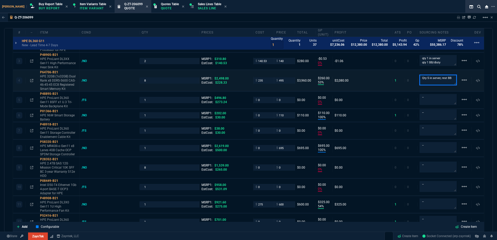
click at [425, 79] on textarea "Qty 5 in server, rest BB" at bounding box center [437, 80] width 37 height 10
type textarea "Qty 4 in server, rest BB"
click at [360, 28] on div "Q-ZT-206099 Sharing Q-ZT-206099 Link Dev Link Share on Teams linear_scale quote…" at bounding box center [248, 135] width 497 height 244
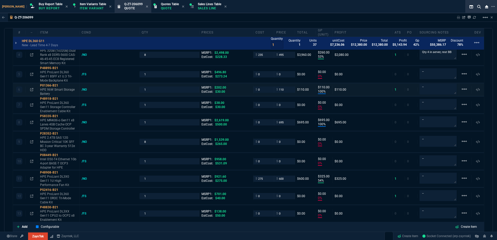
scroll to position [377, 0]
drag, startPoint x: 431, startPoint y: 76, endPoint x: 410, endPoint y: 73, distance: 21.7
click at [410, 73] on div "5 P48895-B21 HPE ProLiant DL360 Gen11 8SFF x1 U.3 Tri-Mode Backplane Kit /FS 1 …" at bounding box center [248, 74] width 471 height 17
type textarea "in server"
click at [47, 73] on p "HPE ProLiant DL360 Gen11 8SFF x1 U.3 Tri-Mode Backplane Kit" at bounding box center [58, 76] width 37 height 12
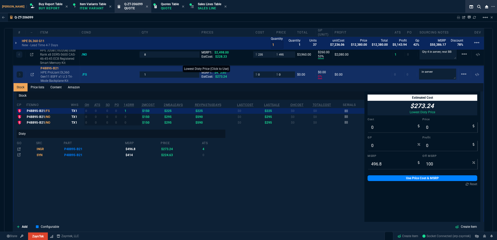
click at [219, 77] on span "$273.24" at bounding box center [221, 77] width 12 height 4
type input "273.24"
type input "-100"
type input "-273"
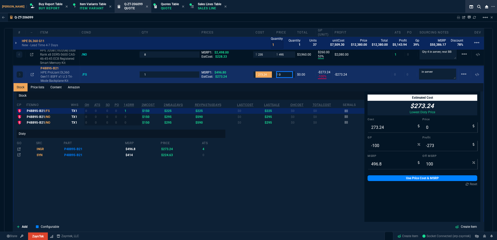
click at [280, 76] on input "0" at bounding box center [284, 74] width 16 height 6
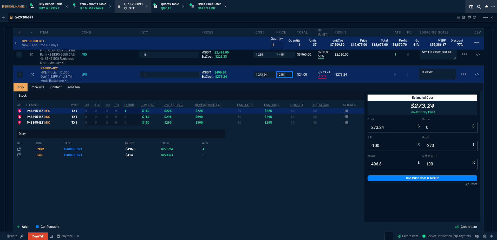
type input "2454"
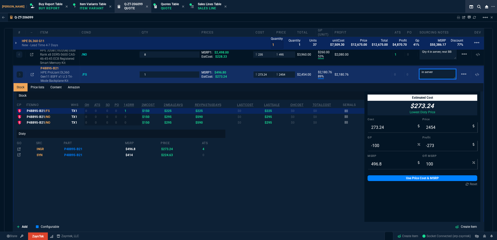
type input "89"
type input "2181"
type input "-394"
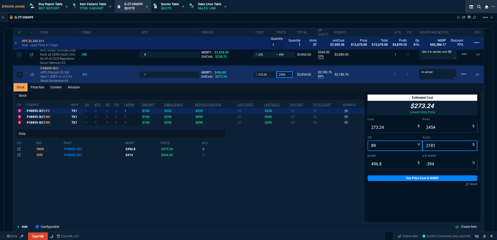
click at [288, 74] on input "2454" at bounding box center [284, 74] width 16 height 6
type input "245"
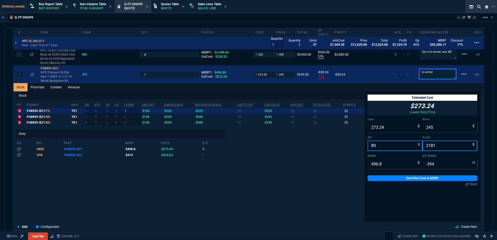
type input "-12"
type input "-28"
type input "51"
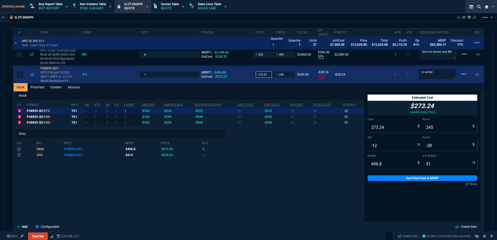
click at [263, 75] on input "273.24" at bounding box center [263, 74] width 16 height 6
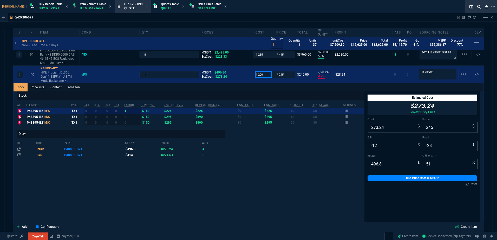
type input "200"
type input "18"
type input "45"
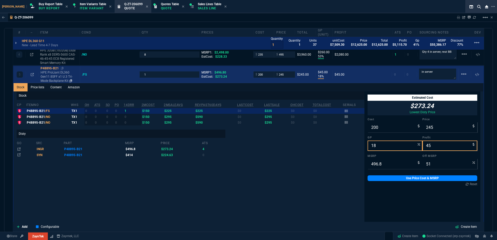
click at [64, 79] on p "HPE ProLiant DL360 Gen11 8SFF x1 U.3 Tri-Mode Backplane Kit" at bounding box center [59, 76] width 37 height 12
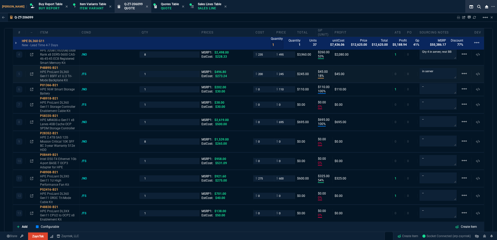
scroll to position [26, 0]
click at [264, 90] on input "0" at bounding box center [263, 89] width 16 height 6
type input "30"
type input "73"
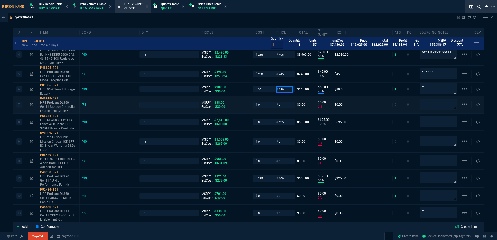
type input "80"
drag, startPoint x: 427, startPoint y: 86, endPoint x: 421, endPoint y: 85, distance: 6.0
click at [421, 86] on textarea "--" at bounding box center [437, 89] width 37 height 10
click at [441, 72] on textarea "in server" at bounding box center [437, 73] width 37 height 11
drag, startPoint x: 431, startPoint y: 90, endPoint x: 416, endPoint y: 94, distance: 16.0
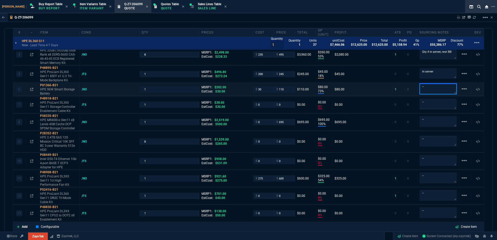
click at [431, 90] on textarea "--" at bounding box center [437, 88] width 37 height 11
paste textarea "in server"
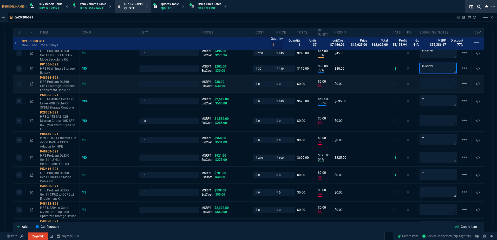
scroll to position [403, 0]
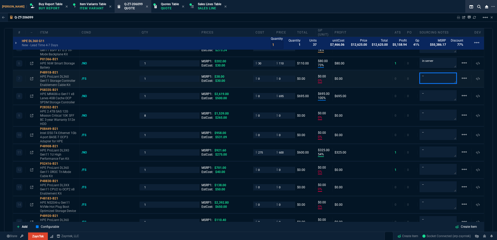
click at [428, 79] on textarea "--" at bounding box center [437, 78] width 37 height 11
paste textarea "in server"
click at [220, 81] on span "$30.00" at bounding box center [220, 81] width 10 height 4
click at [63, 82] on p "HPE ProLiant DL360 Gen11 Storage Controller Enablement Cable Kit" at bounding box center [58, 81] width 37 height 12
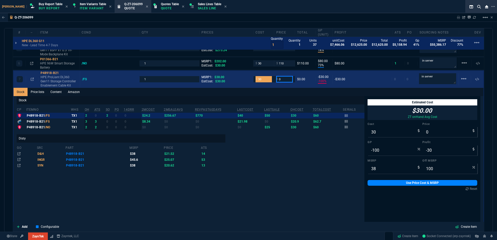
click at [281, 79] on input "0" at bounding box center [284, 79] width 16 height 6
click at [261, 81] on input "30" at bounding box center [263, 79] width 16 height 6
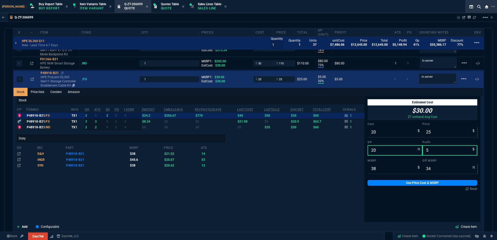
click at [54, 80] on p "HPE ProLiant DL360 Gen11 Storage Controller Enablement Cable Kit" at bounding box center [59, 81] width 37 height 12
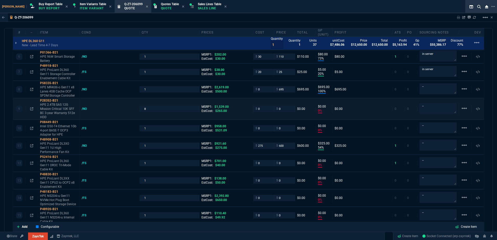
scroll to position [429, 0]
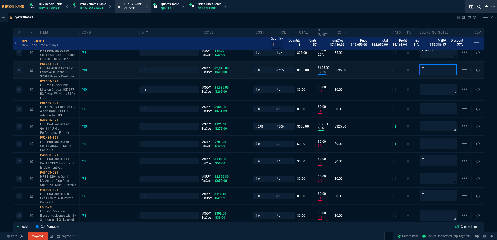
click at [427, 68] on textarea "--" at bounding box center [437, 69] width 37 height 11
paste textarea "in server"
click at [266, 69] on input "0" at bounding box center [263, 70] width 16 height 6
click at [257, 90] on input "0" at bounding box center [263, 90] width 16 height 6
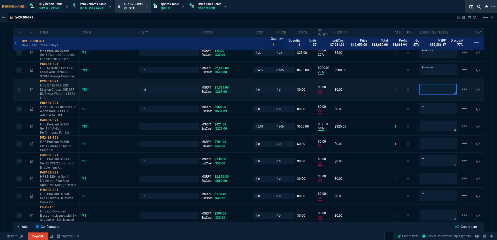
drag, startPoint x: 432, startPoint y: 89, endPoint x: 389, endPoint y: 88, distance: 43.9
click at [395, 88] on div "9 P28352-B21 HPE 2.4TB SAS 12G Mission Critical 10K SFF BC 3-year Warranty 512e…" at bounding box center [248, 89] width 471 height 21
click at [62, 82] on icon at bounding box center [61, 81] width 3 height 3
click at [434, 87] on textarea "BB" at bounding box center [437, 89] width 37 height 11
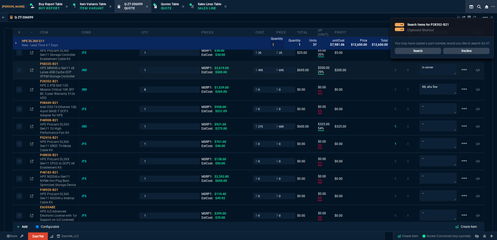
scroll to position [37, 0]
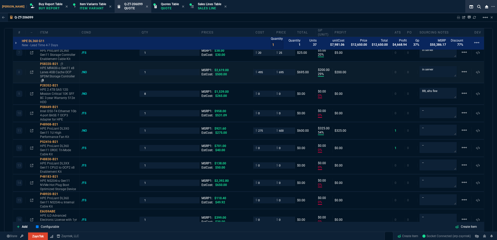
click at [57, 72] on p "HPE MR408i-o Gen11 x8 Lanes 4GB Cache OCP SPDM Storage Controller" at bounding box center [58, 74] width 37 height 17
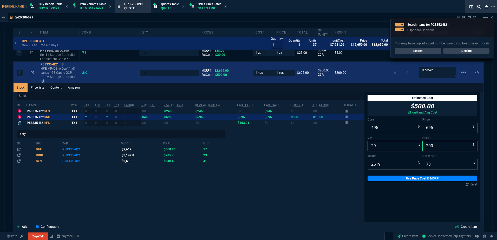
click at [55, 73] on p "HPE MR408i-o Gen11 x8 Lanes 4GB Cache OCP SPDM Storage Controller" at bounding box center [59, 75] width 37 height 17
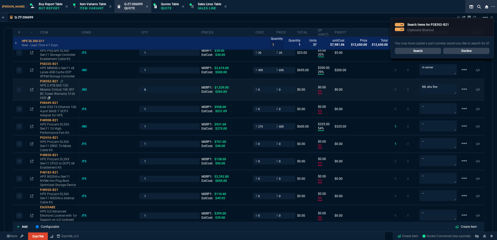
click at [54, 93] on p "HPE 2.4TB SAS 12G Mission Critical 10K SFF BC 3-year Warranty 512e HDD" at bounding box center [58, 91] width 37 height 17
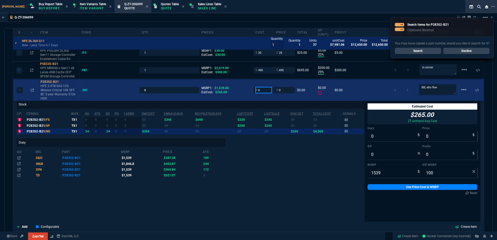
click at [259, 89] on input "0" at bounding box center [263, 90] width 16 height 6
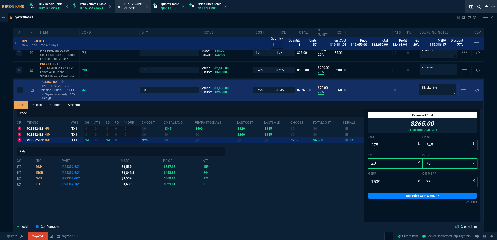
click at [60, 91] on p "HPE 2.4TB SAS 12G Mission Critical 10K SFF BC 3-year Warranty 512e HDD" at bounding box center [59, 92] width 37 height 17
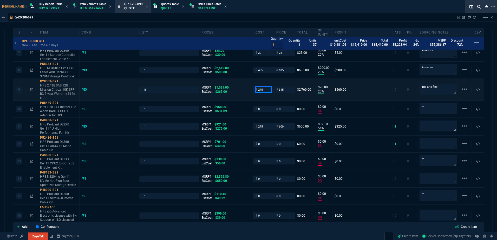
click at [260, 91] on input "275" at bounding box center [263, 90] width 16 height 6
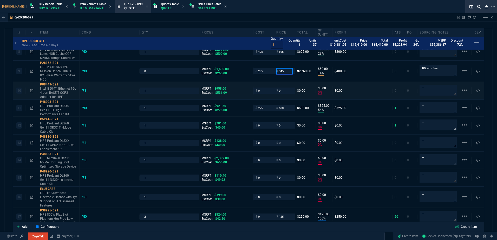
scroll to position [455, 0]
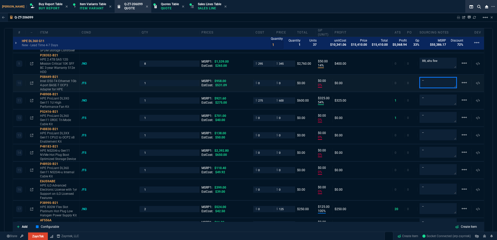
drag, startPoint x: 432, startPoint y: 85, endPoint x: 402, endPoint y: 82, distance: 29.5
click at [402, 82] on div "10 P08449-B21 Intel I350-T4 Ethernet 1Gb 4-port BASE-T OCP3 Adapter for HPE /FS…" at bounding box center [248, 83] width 471 height 17
click at [83, 84] on div "/FS" at bounding box center [87, 83] width 10 height 4
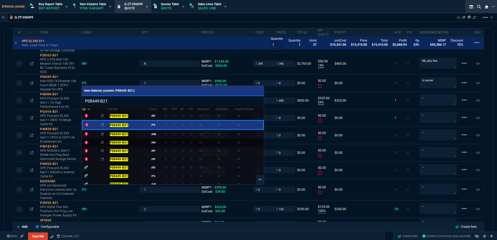
click at [149, 141] on td "/NO" at bounding box center [156, 142] width 14 height 8
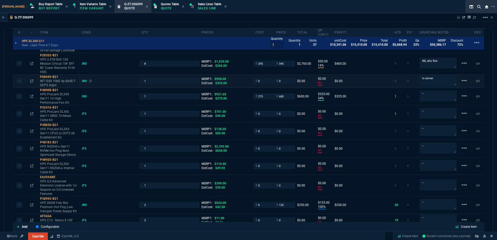
click at [85, 80] on div "/NO" at bounding box center [87, 81] width 10 height 4
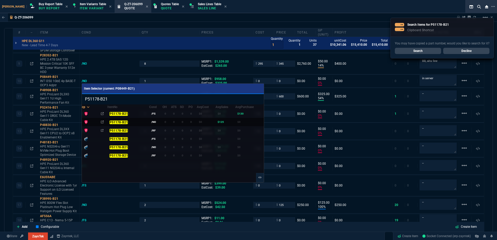
click at [156, 122] on td "/NO" at bounding box center [155, 122] width 13 height 8
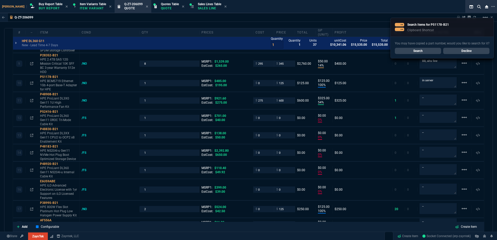
click at [468, 50] on link "Decline" at bounding box center [466, 51] width 46 height 6
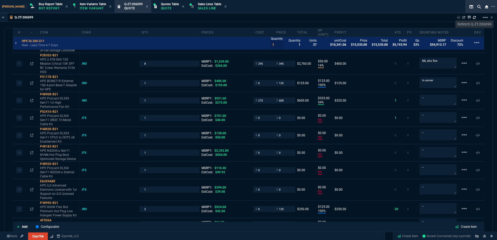
click at [475, 16] on icon at bounding box center [474, 17] width 3 height 3
click at [427, 101] on textarea "--" at bounding box center [437, 100] width 37 height 11
paste textarea "in server"
click at [50, 99] on p "HPE ProLiant DL3X0 Gen11 1U High Performance Fan Kit" at bounding box center [58, 102] width 37 height 12
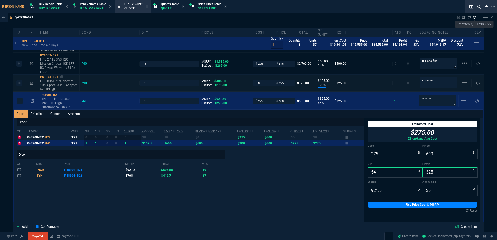
click at [62, 84] on p "HPE BCM5719 Ethernet 1Gb 4-port Base-T Adapter for HPE" at bounding box center [58, 85] width 37 height 12
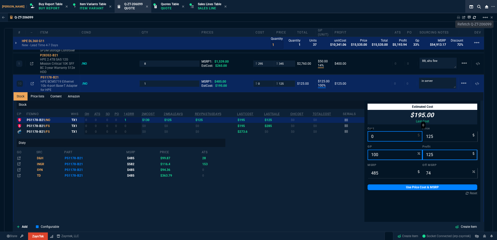
drag, startPoint x: 374, startPoint y: 139, endPoint x: 372, endPoint y: 142, distance: 3.0
click at [374, 139] on input "0" at bounding box center [395, 136] width 55 height 10
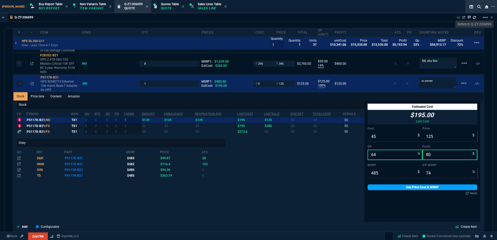
click at [414, 189] on link "Use Price Cost & MSRP" at bounding box center [423, 188] width 110 height 6
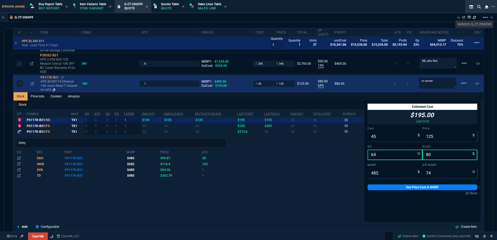
click at [70, 86] on p "HPE BCM5719 Ethernet 1Gb 4-port Base-T Adapter for HPE" at bounding box center [59, 86] width 37 height 12
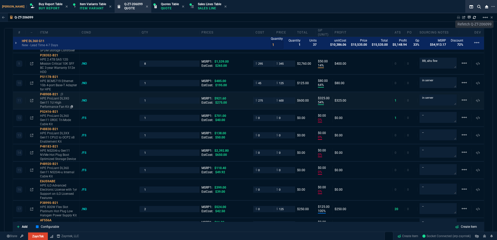
click at [53, 101] on p "HPE ProLiant DL3X0 Gen11 1U High Performance Fan Kit" at bounding box center [58, 102] width 37 height 12
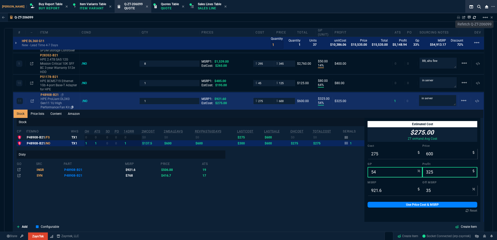
click at [64, 103] on p "HPE ProLiant DL3X0 Gen11 1U High Performance Fan Kit" at bounding box center [59, 103] width 37 height 12
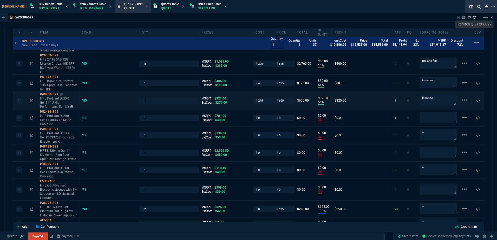
click at [66, 101] on p "HPE ProLiant DL3X0 Gen11 1U High Performance Fan Kit" at bounding box center [58, 102] width 37 height 12
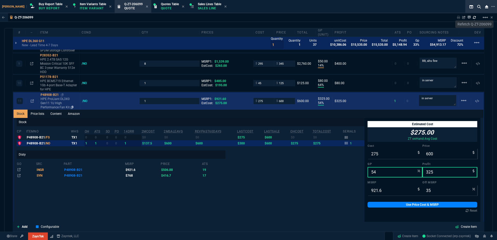
click at [66, 101] on p "HPE ProLiant DL3X0 Gen11 1U High Performance Fan Kit" at bounding box center [59, 103] width 37 height 12
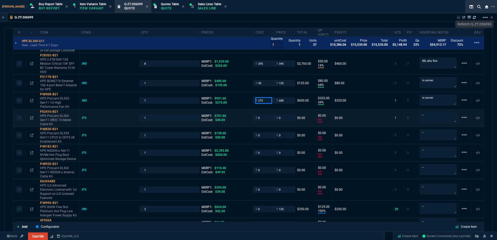
click at [264, 101] on input "275" at bounding box center [263, 100] width 16 height 6
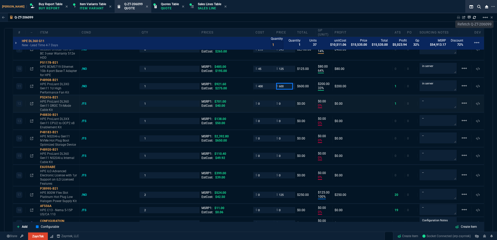
scroll to position [481, 0]
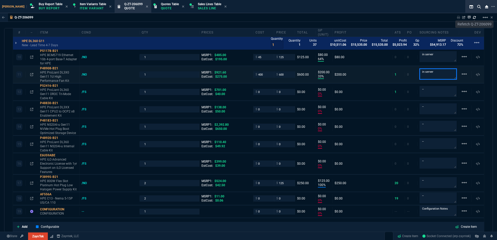
click at [438, 79] on textarea "in server" at bounding box center [437, 74] width 37 height 11
click at [434, 89] on textarea "--" at bounding box center [437, 91] width 37 height 10
paste textarea "in server"
drag, startPoint x: 219, startPoint y: 95, endPoint x: 234, endPoint y: 97, distance: 14.4
click at [219, 95] on span "$40.00" at bounding box center [220, 94] width 10 height 4
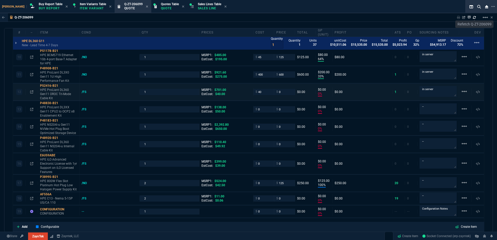
click at [50, 95] on p "HPE ProLiant DL360 Gen11 OROC Tri-Mode Cable Kit" at bounding box center [58, 94] width 37 height 12
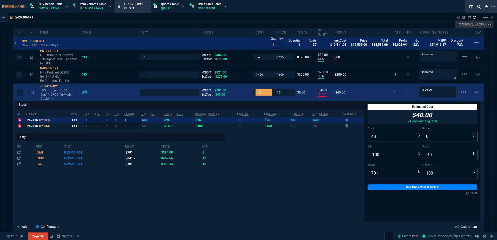
scroll to position [0, 0]
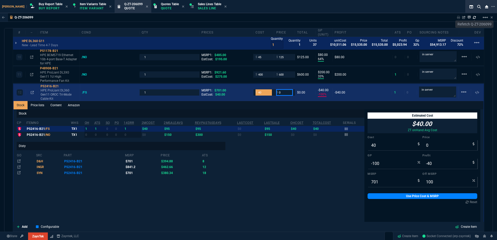
click at [286, 93] on input "0" at bounding box center [284, 92] width 16 height 6
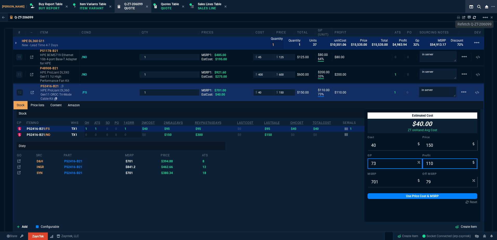
click at [67, 93] on p "HPE ProLiant DL360 Gen11 OROC Tri-Mode Cable Kit" at bounding box center [59, 94] width 37 height 12
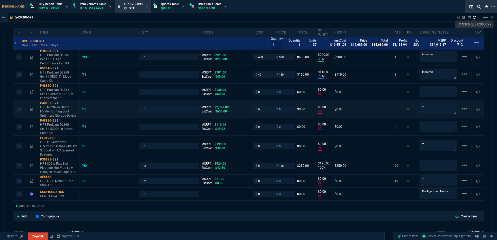
scroll to position [507, 0]
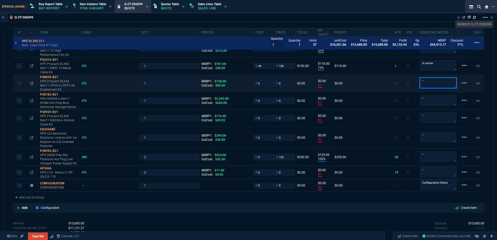
click at [435, 83] on textarea "--" at bounding box center [437, 82] width 37 height 11
paste textarea "in server"
click at [222, 85] on span "$50.00" at bounding box center [220, 86] width 10 height 4
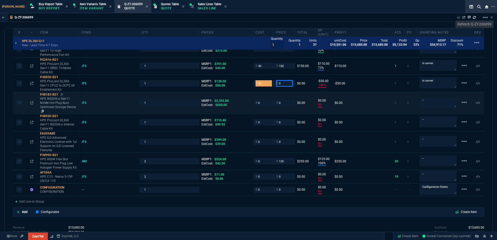
click at [286, 84] on input "0" at bounding box center [284, 83] width 16 height 6
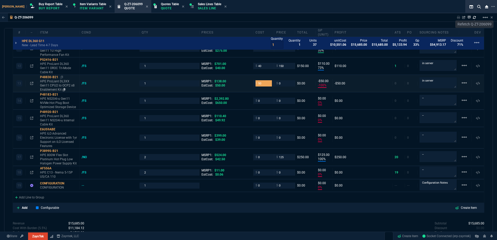
click at [54, 87] on p "HPE ProLiant DL3XX Gen11 CPU2 to OCP2 x8 Enablement Kit" at bounding box center [58, 85] width 37 height 12
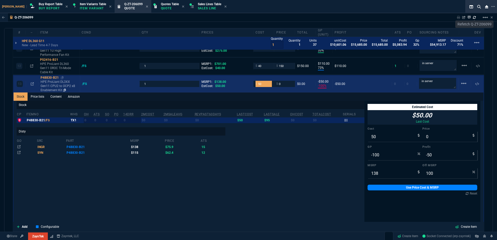
click at [55, 85] on p "HPE ProLiant DL3XX Gen11 CPU2 to OCP2 x8 Enablement Kit" at bounding box center [59, 86] width 37 height 12
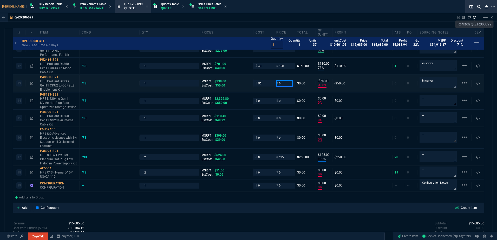
click at [284, 84] on input "0" at bounding box center [284, 83] width 16 height 6
click at [431, 101] on textarea "--" at bounding box center [437, 100] width 37 height 11
paste textarea "in server"
click at [434, 121] on textarea "--" at bounding box center [437, 118] width 37 height 10
paste textarea "in server"
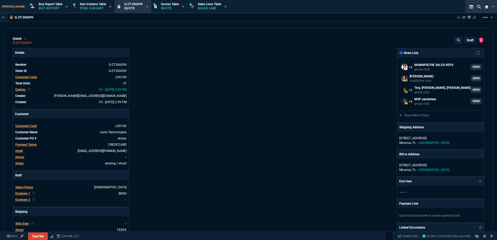
select select "1: BROV"
type textarea "in server"
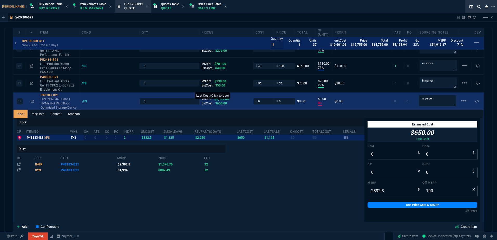
click at [221, 103] on span "$650.00" at bounding box center [221, 104] width 12 height 4
type input "650"
click at [282, 104] on input "0" at bounding box center [284, 101] width 16 height 6
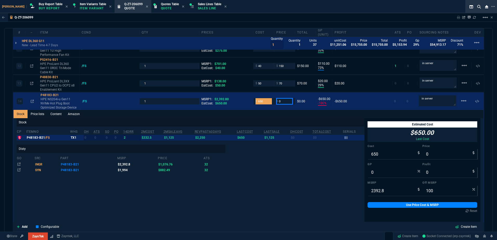
type input "-100"
type input "-650"
type input "112"
type input "11"
type input "1125"
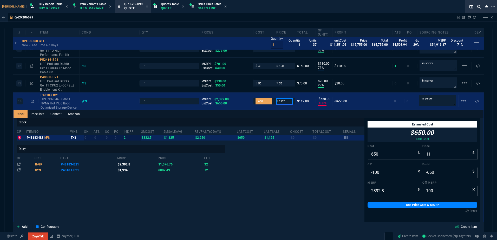
type input "-5809"
type input "-639"
type input "1125"
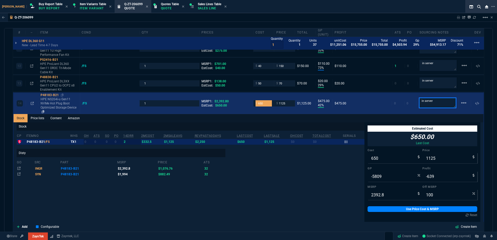
type input "42"
type input "475"
type input "53"
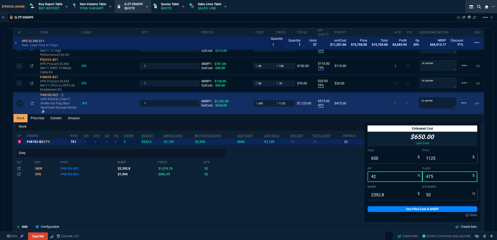
click at [60, 104] on p "HPE NS204i-u Gen11 NVMe Hot Plug Boot Optimized Storage Device" at bounding box center [59, 105] width 37 height 17
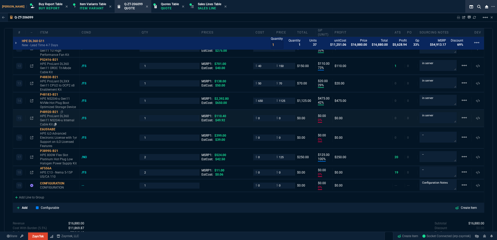
click at [63, 122] on p "HPE ProLiant DL360 Gen11 NS204i-u Internal Cable Kit" at bounding box center [58, 120] width 37 height 12
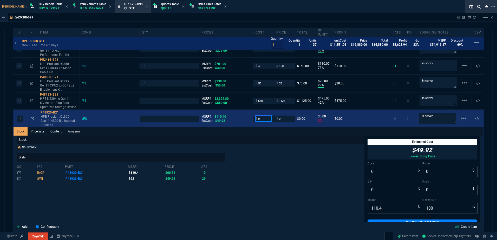
click at [264, 118] on input "0" at bounding box center [263, 119] width 16 height 6
type input "40"
type input "60"
type input "40"
type input "-100"
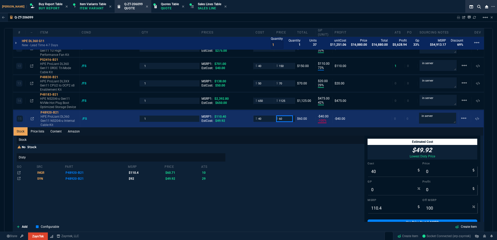
type input "-40"
type input "60"
type input "33"
type input "20"
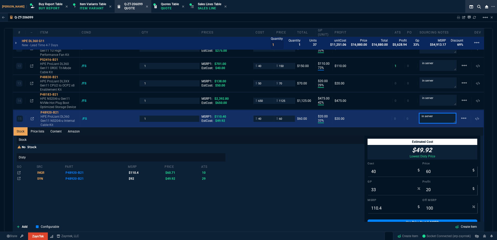
type input "46"
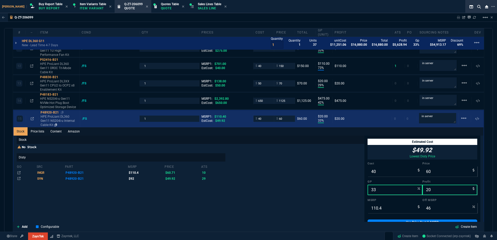
click at [68, 113] on div "P48920-B21" at bounding box center [59, 112] width 37 height 4
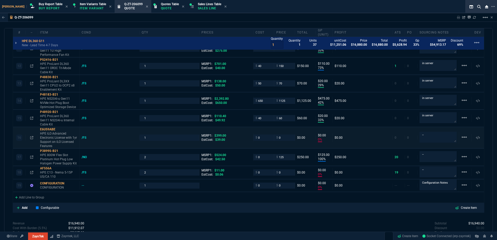
scroll to position [533, 0]
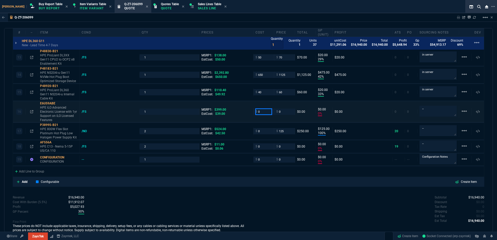
click at [263, 112] on input "0" at bounding box center [263, 112] width 16 height 6
type input "100"
type input "17"
type input "100"
type input "1"
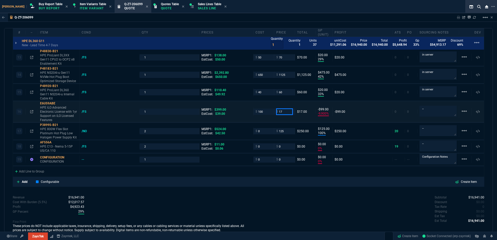
type input "175"
type input "-9900"
type input "-99"
type input "175"
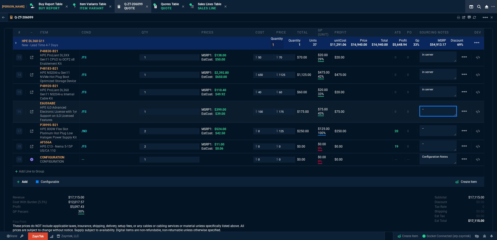
type input "43"
type input "75"
type input "56"
click at [68, 115] on p "HPE iLO Advanced Electronic License with 1yr Support on iLO Licensed Features" at bounding box center [58, 114] width 37 height 17
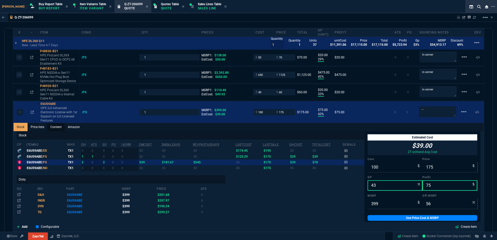
click at [60, 128] on link "Content" at bounding box center [55, 127] width 17 height 8
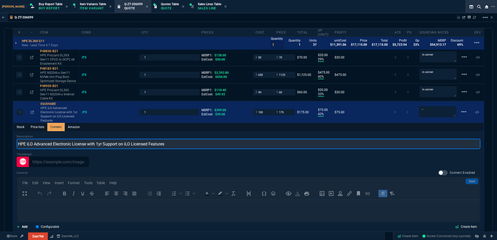
drag, startPoint x: 118, startPoint y: 145, endPoint x: 98, endPoint y: 145, distance: 20.3
click at [98, 145] on input "HPE iLO Advanced Electronic License with 1yr Support on iLO Licensed Features" at bounding box center [249, 144] width 464 height 10
click at [100, 146] on input "HPE iLO Advanced Electronic License with on iLO Licensed Features" at bounding box center [249, 144] width 464 height 10
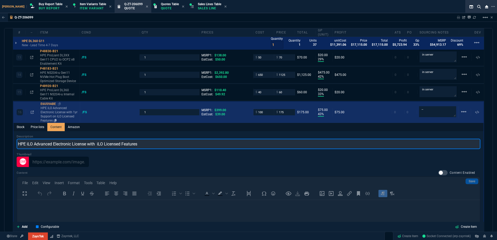
type input "HPE iLO Advanced Electronic License with iLO Licensed Features"
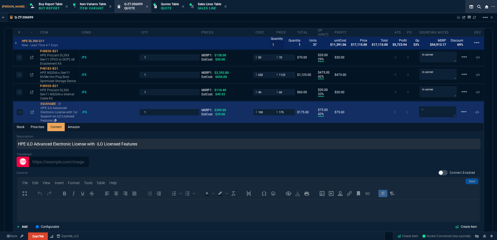
click at [55, 113] on p "HPE iLO Advanced Electronic License with 1yr Support on iLO Licensed Features" at bounding box center [59, 114] width 37 height 17
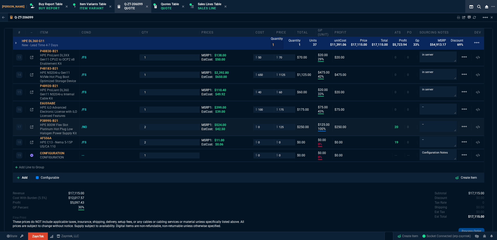
type input "43"
type input "75"
type input "56"
click at [60, 114] on p "HPE iLO Advanced Electronic License with iLO Licensed Features" at bounding box center [58, 112] width 37 height 12
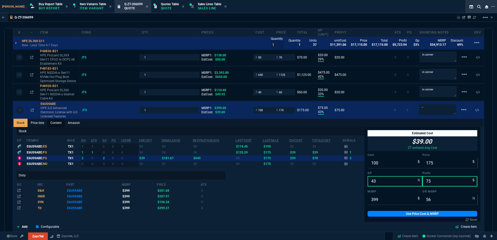
click at [62, 124] on link "Content" at bounding box center [55, 123] width 17 height 8
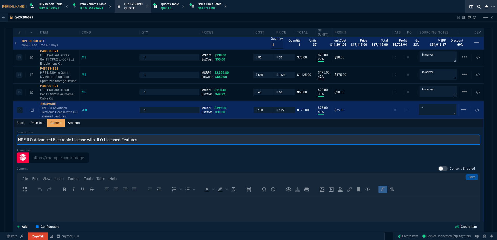
click at [96, 140] on input "HPE iLO Advanced Electronic License with iLO Licensed Features" at bounding box center [249, 140] width 464 height 10
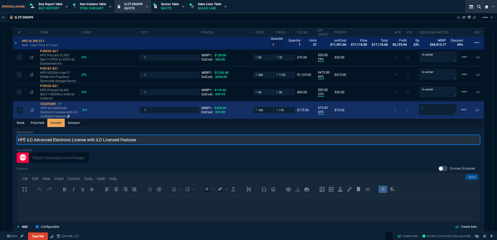
type input "HPE iLO Advanced Electronic License with iLO Licensed Features"
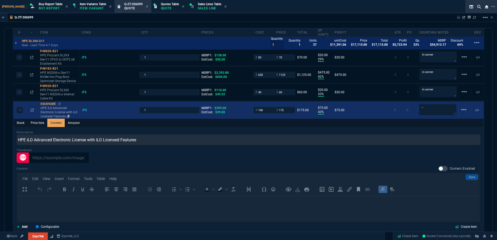
click at [51, 110] on p "HPE iLO Advanced Electronic License with iLO Licensed Features" at bounding box center [59, 112] width 37 height 12
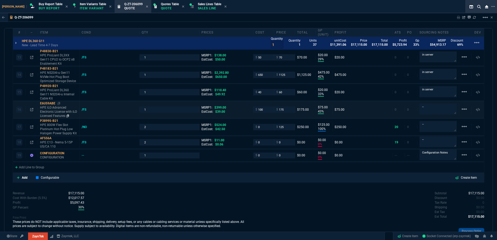
type input "43"
type input "75"
type input "56"
click at [265, 127] on input "0" at bounding box center [263, 127] width 16 height 6
type input "100"
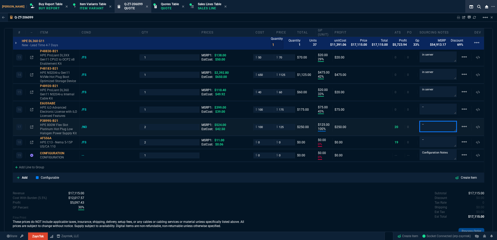
type input "100"
type input "20"
type input "25"
type textarea "Switch to 1000W in the server"
click at [266, 144] on input "0" at bounding box center [263, 142] width 16 height 6
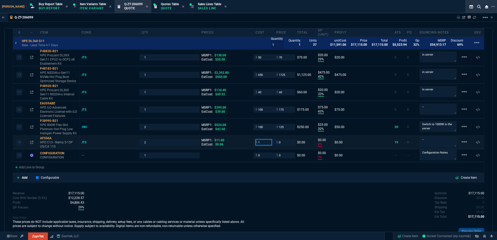
type input "1"
type input "5"
type input "1"
type input "5"
type input "80"
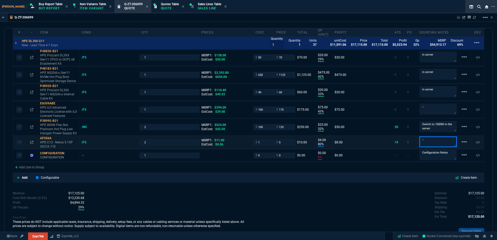
type input "4"
type input "55"
click at [89, 165] on div "Add Line to Group" at bounding box center [248, 166] width 471 height 9
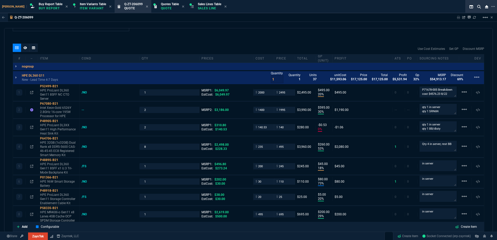
scroll to position [221, 0]
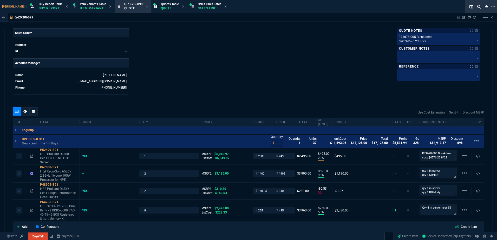
drag, startPoint x: 26, startPoint y: 115, endPoint x: 101, endPoint y: 116, distance: 75.1
click at [27, 114] on div at bounding box center [25, 111] width 8 height 8
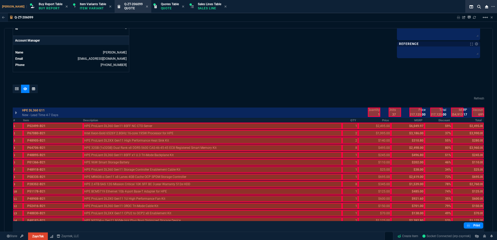
scroll to position [273, 0]
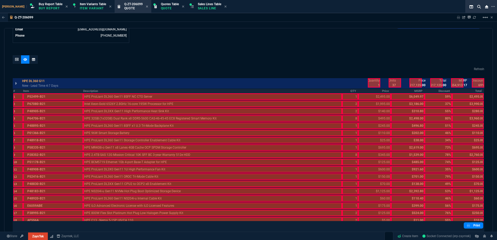
click at [184, 90] on th "Description" at bounding box center [212, 91] width 259 height 4
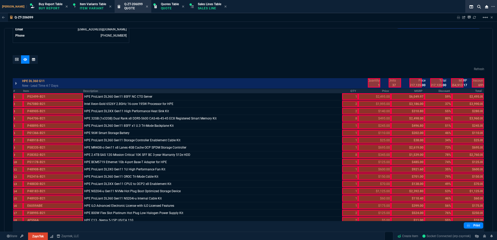
click at [348, 93] on th "QTY" at bounding box center [350, 91] width 16 height 4
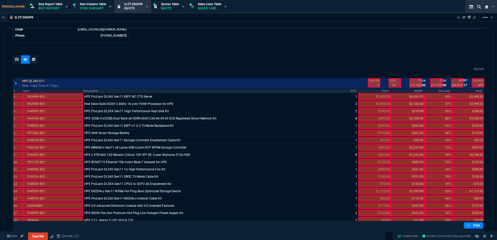
click at [372, 82] on div at bounding box center [374, 82] width 12 height 9
click at [415, 82] on div at bounding box center [415, 82] width 12 height 9
drag, startPoint x: 430, startPoint y: 82, endPoint x: 441, endPoint y: 82, distance: 10.1
click at [431, 82] on div at bounding box center [436, 82] width 12 height 9
drag, startPoint x: 454, startPoint y: 82, endPoint x: 466, endPoint y: 83, distance: 12.3
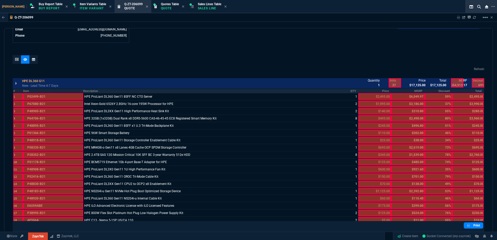
click at [456, 82] on div at bounding box center [457, 82] width 12 height 9
click at [477, 83] on div at bounding box center [478, 82] width 12 height 9
click at [471, 90] on th "Total" at bounding box center [468, 91] width 32 height 4
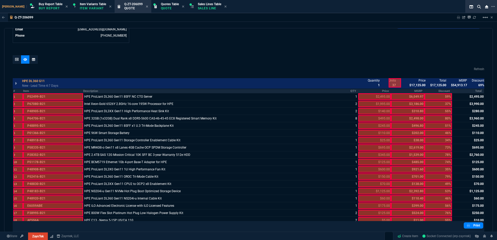
click at [382, 90] on th "Price" at bounding box center [374, 91] width 33 height 4
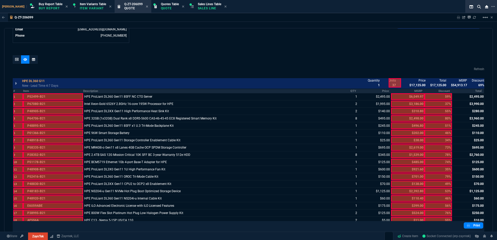
click at [61, 92] on th "Item" at bounding box center [53, 91] width 60 height 4
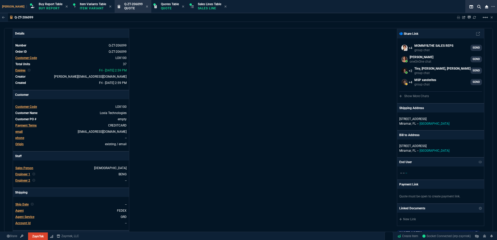
scroll to position [0, 0]
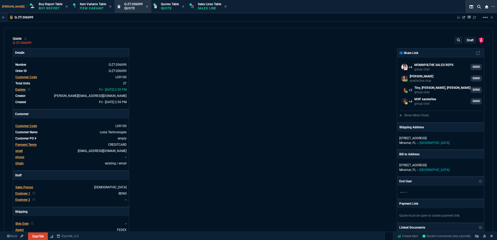
click at [36, 44] on div "quote Q-ZT-206099 draft ZaynTek, LLC 2609 Technology Dr Suite 200 Plano, TX 750…" at bounding box center [248, 41] width 471 height 8
click at [35, 44] on icon at bounding box center [35, 42] width 3 height 3
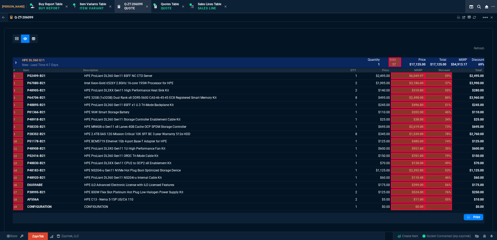
scroll to position [202, 0]
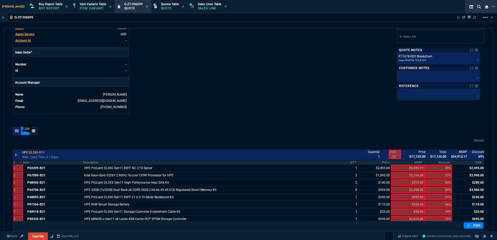
drag, startPoint x: 12, startPoint y: 133, endPoint x: 19, endPoint y: 132, distance: 6.6
click at [13, 133] on div "quote Q-ZT-206099 draft ZaynTek, LLC 2609 Technology Dr Suite 200 Plano, TX 750…" at bounding box center [248, 130] width 489 height 204
click at [19, 132] on div at bounding box center [17, 131] width 8 height 8
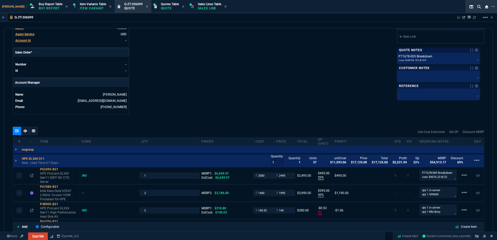
type input "20"
type input "495"
type input "30"
type input "595"
type input "0"
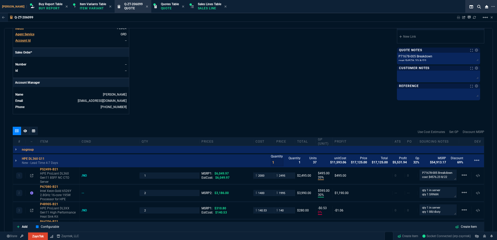
type input "-1"
type input "53"
type input "260"
type input "18"
type input "45"
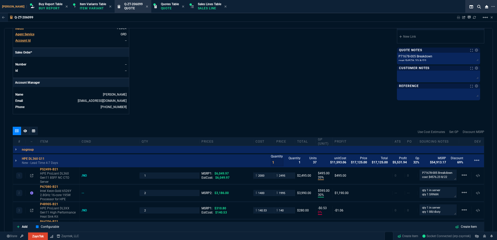
type input "73"
type input "80"
type input "20"
type input "5"
type input "29"
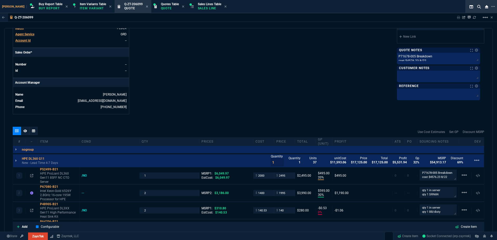
type input "200"
type input "14"
type input "50"
type input "64"
type input "80"
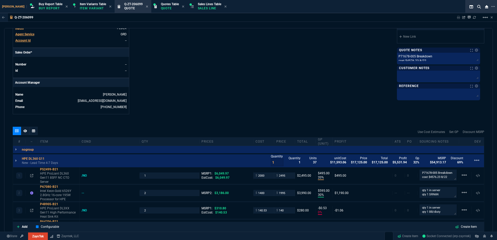
type input "33"
type input "200"
type input "73"
type input "110"
type input "29"
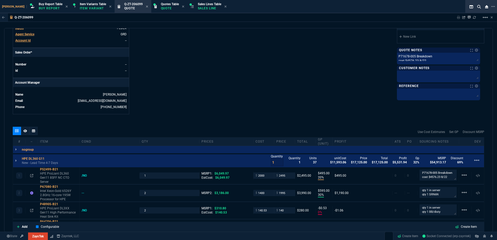
type input "20"
type input "42"
type input "475"
type input "33"
type input "20"
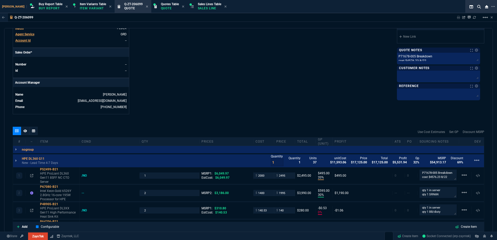
type input "43"
type input "75"
type input "20"
type input "25"
type input "80"
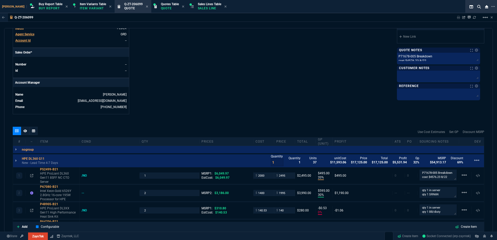
type input "4"
type input "0"
type input "59"
type input "37"
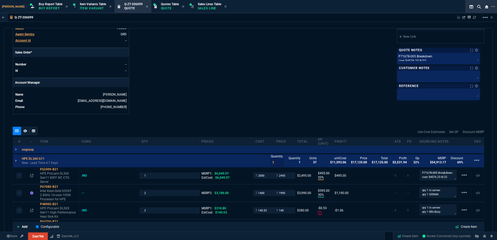
type input "55"
type input "80"
type input "51"
type input "46"
type input "34"
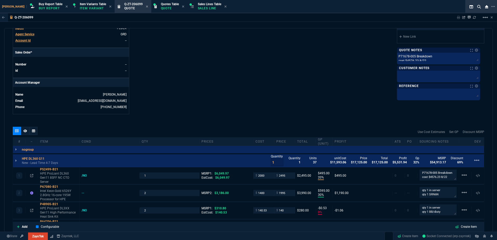
type input "73"
type input "78"
type input "74"
type input "35"
type input "79"
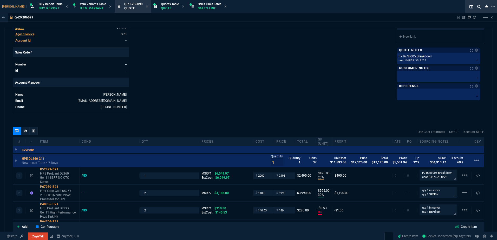
type input "49"
type input "53"
type input "46"
type input "56"
type input "76"
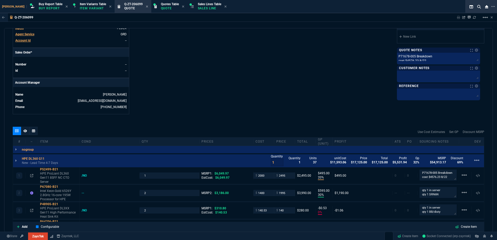
type input "55"
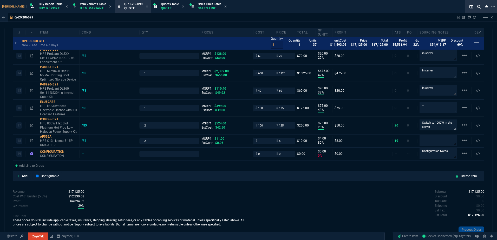
scroll to position [556, 0]
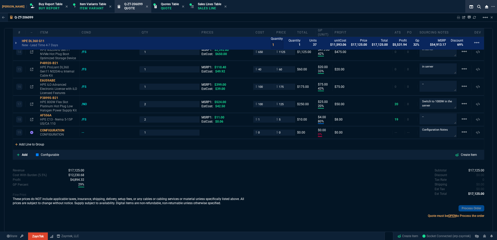
click at [41, 145] on div "Add Line to Group" at bounding box center [29, 143] width 33 height 9
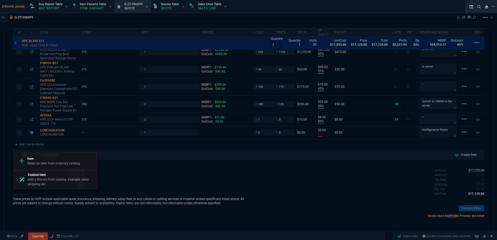
click at [56, 160] on p "Item" at bounding box center [53, 158] width 53 height 5
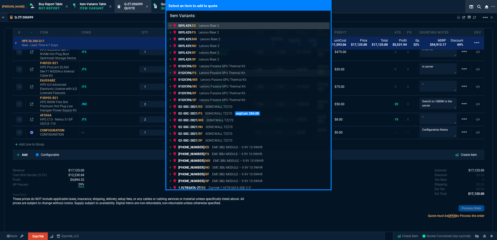
type input "Item Variants: P52341-B21"
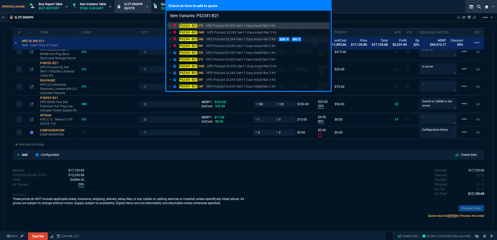
click at [207, 38] on p "HPE ProLiant DL3XX Gen11 Easy Install Rail 3 Kit" at bounding box center [240, 39] width 69 height 5
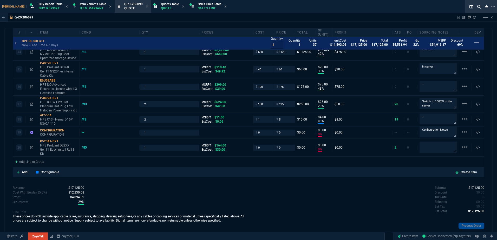
type input "20"
type input "495"
type input "30"
type input "595"
type input "0"
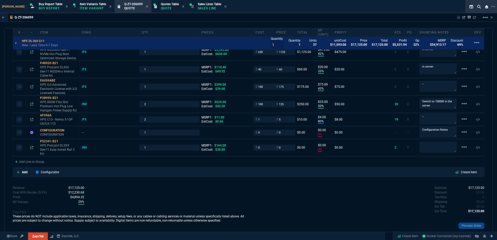
type input "-1"
type input "53"
type input "260"
type input "18"
type input "45"
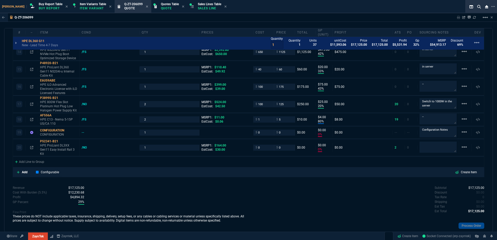
type input "73"
type input "80"
type input "20"
type input "5"
type input "29"
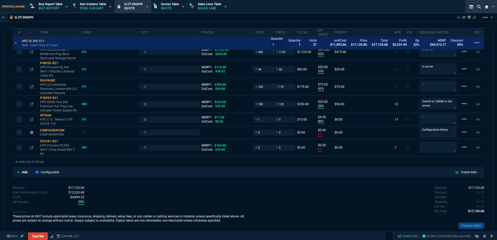
type input "200"
type input "14"
type input "50"
type input "64"
type input "80"
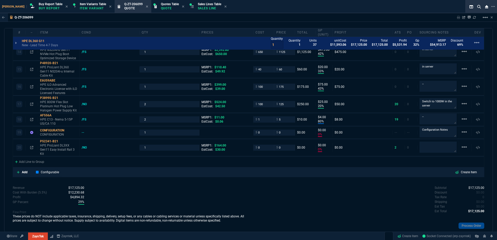
type input "33"
type input "200"
type input "73"
type input "110"
type input "29"
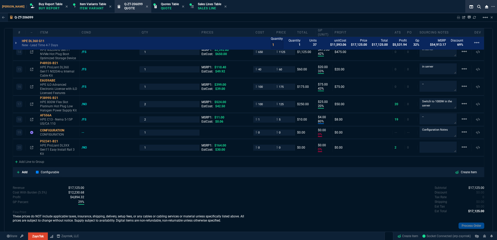
type input "20"
type input "42"
type input "475"
type input "33"
type input "20"
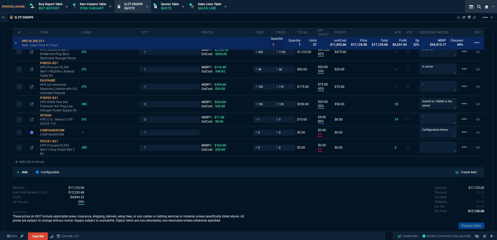
type input "43"
type input "75"
type input "20"
type input "25"
type input "80"
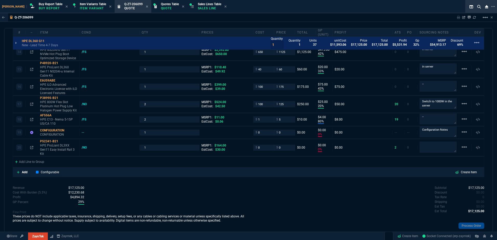
type input "4"
type input "0"
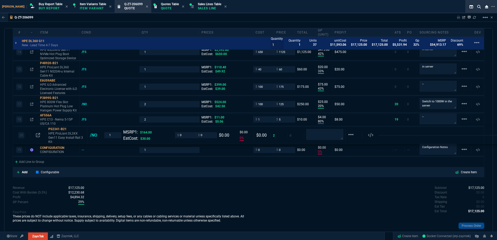
type input "59"
type input "37"
type input "55"
type input "80"
type input "51"
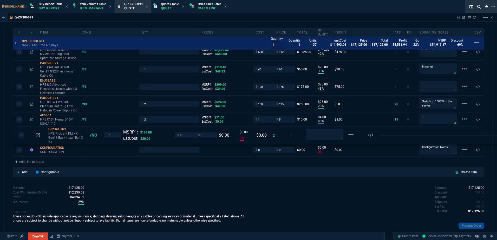
type input "46"
type input "34"
type input "73"
type input "78"
type input "74"
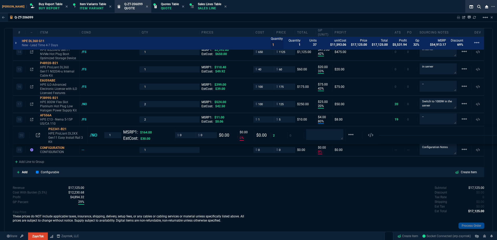
type input "35"
type input "79"
type input "49"
type input "53"
type input "46"
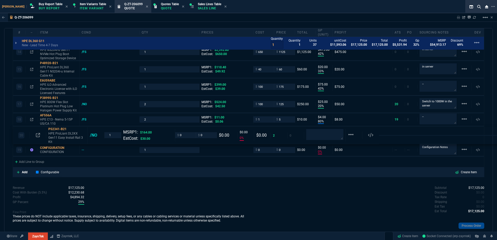
type input "56"
type input "76"
type input "55"
type input "100"
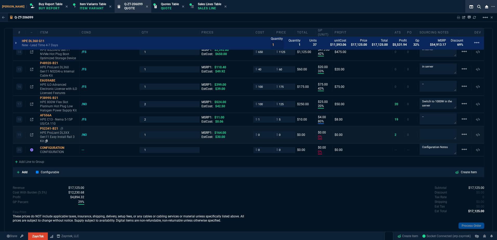
click at [52, 133] on p "HPE ProLiant DL3XX Gen11 Easy Install Rail 3 Kit" at bounding box center [58, 137] width 37 height 12
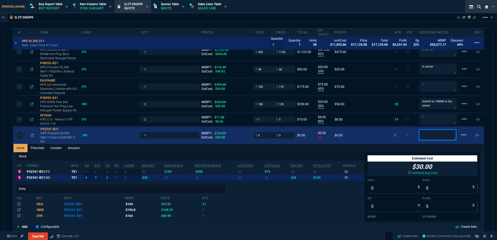
click at [435, 131] on textarea at bounding box center [437, 134] width 37 height 11
type textarea "in server"
click at [267, 136] on input "0" at bounding box center [263, 135] width 16 height 6
type input "40"
type input "75"
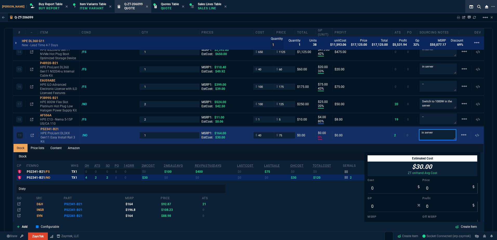
type input "40"
type input "75"
type input "47"
type input "35"
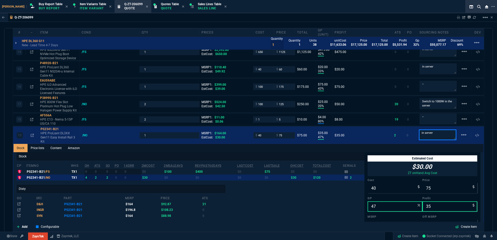
type input "54"
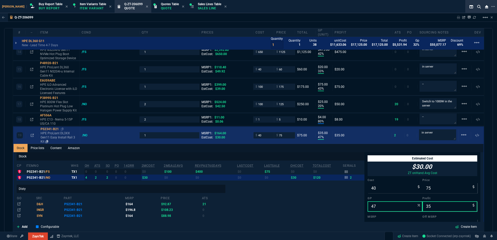
click at [61, 135] on p "HPE ProLiant DL3XX Gen11 Easy Install Rail 3 Kit" at bounding box center [59, 137] width 37 height 12
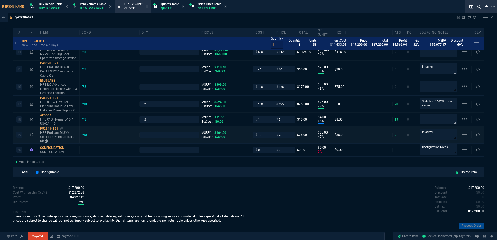
drag, startPoint x: 62, startPoint y: 130, endPoint x: 54, endPoint y: 127, distance: 8.3
click at [62, 130] on icon at bounding box center [61, 128] width 3 height 3
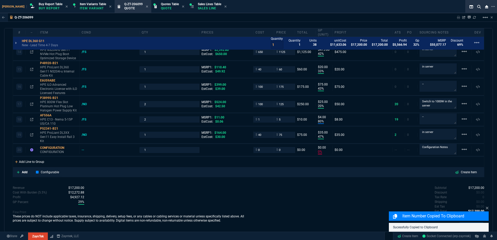
click at [41, 161] on div "Add Line to Group" at bounding box center [29, 161] width 33 height 9
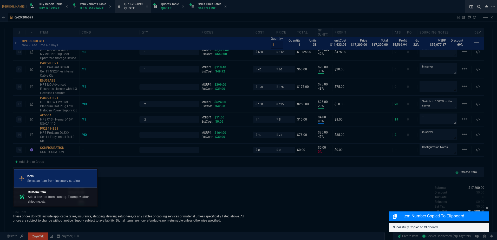
click at [53, 178] on p "Item" at bounding box center [53, 176] width 53 height 5
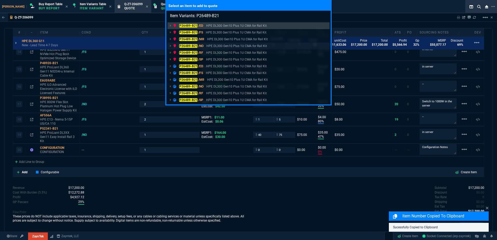
type input "Item Variants: P26489-B21"
click at [207, 45] on p "HPE DL300 Gen10 Plus 1U CMA for Rail Kit" at bounding box center [236, 46] width 61 height 5
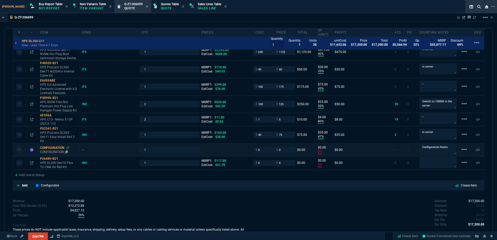
type input "20"
type input "495"
type input "30"
type input "595"
type input "0"
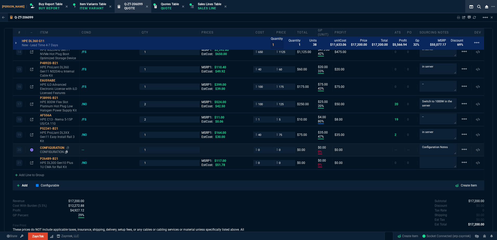
type input "-1"
type input "53"
type input "260"
type input "18"
type input "45"
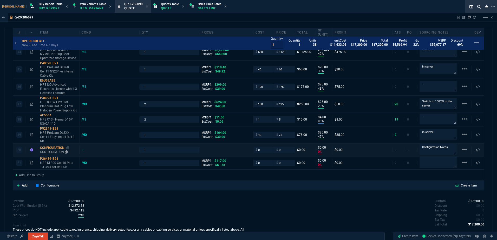
type input "73"
type input "80"
type input "20"
type input "5"
type input "29"
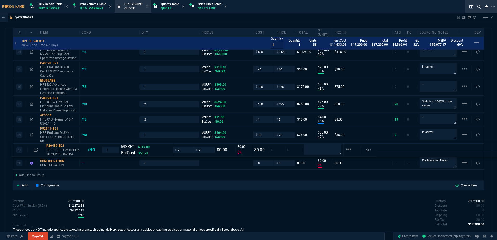
drag, startPoint x: 52, startPoint y: 152, endPoint x: 54, endPoint y: 154, distance: 3.5
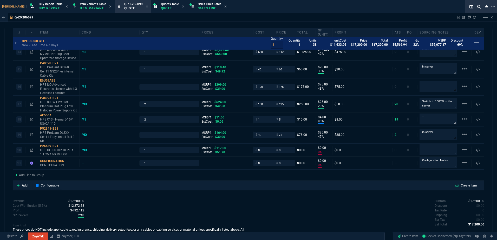
click at [50, 149] on p "HPE DL300 Gen10 Plus 1U CMA for Rail Kit" at bounding box center [58, 152] width 37 height 8
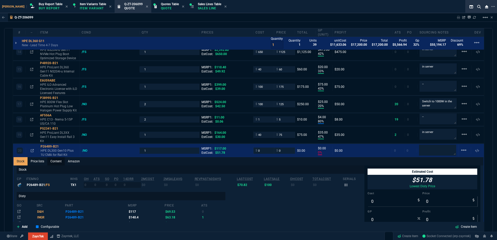
click at [54, 165] on link "Content" at bounding box center [55, 161] width 17 height 8
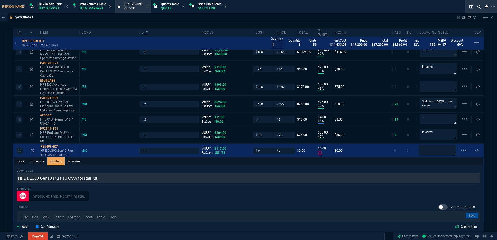
scroll to position [0, 0]
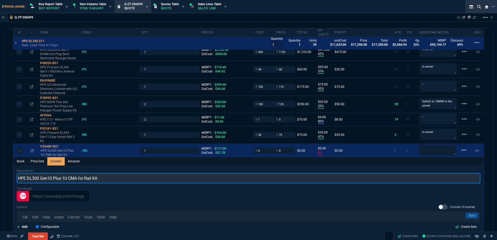
drag, startPoint x: 68, startPoint y: 178, endPoint x: 53, endPoint y: 178, distance: 15.3
click at [53, 178] on input "HPE DL300 Gen10 Plus 1U CMA for Rail Kit" at bounding box center [249, 178] width 464 height 10
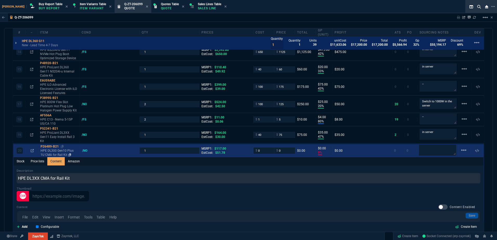
click at [47, 153] on p "HPE DL300 Gen10 Plus 1U CMA for Rail Kit" at bounding box center [59, 153] width 37 height 8
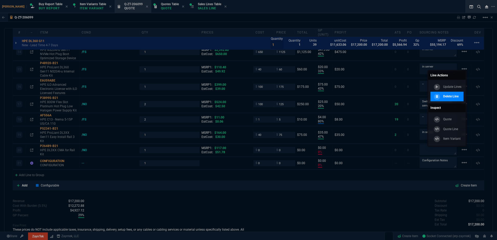
click at [443, 100] on link "Delete Line" at bounding box center [446, 97] width 33 height 10
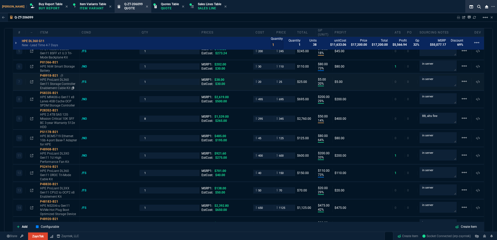
scroll to position [270, 0]
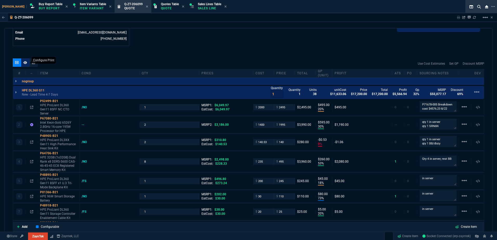
click at [25, 64] on icon at bounding box center [25, 62] width 4 height 3
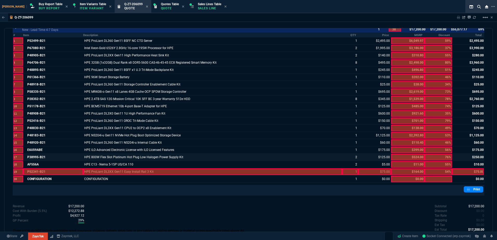
scroll to position [365, 0]
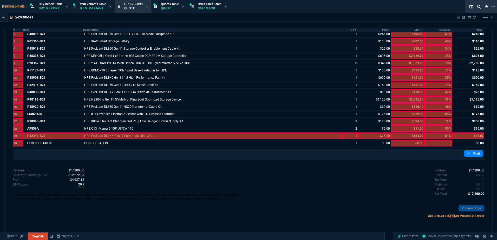
click at [420, 135] on div at bounding box center [408, 136] width 34 height 7
click at [416, 135] on div at bounding box center [408, 136] width 34 height 7
click at [462, 135] on div at bounding box center [468, 136] width 32 height 7
click at [376, 137] on div at bounding box center [374, 136] width 33 height 7
click at [351, 137] on div at bounding box center [350, 136] width 16 height 7
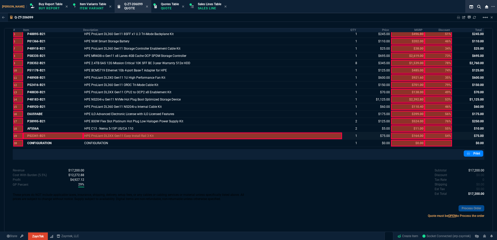
click at [303, 137] on div at bounding box center [212, 136] width 259 height 7
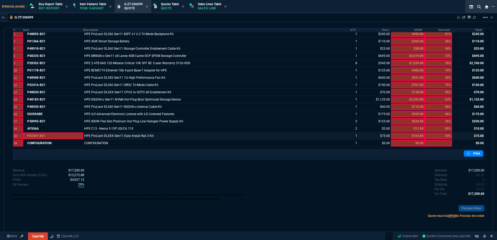
click at [69, 134] on div at bounding box center [53, 136] width 60 height 7
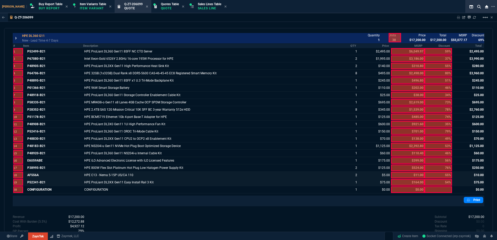
scroll to position [261, 0]
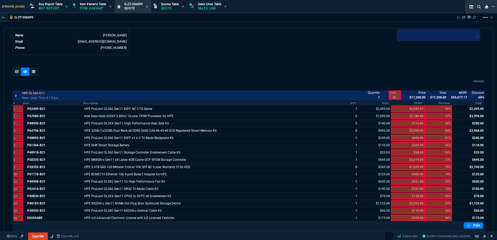
click at [17, 76] on div at bounding box center [25, 73] width 25 height 10
click at [16, 71] on icon at bounding box center [17, 71] width 4 height 3
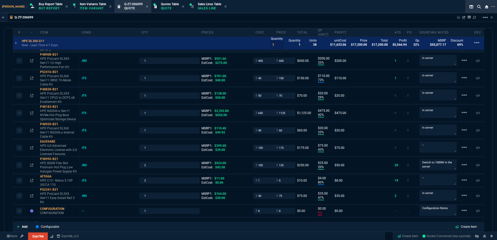
scroll to position [521, 0]
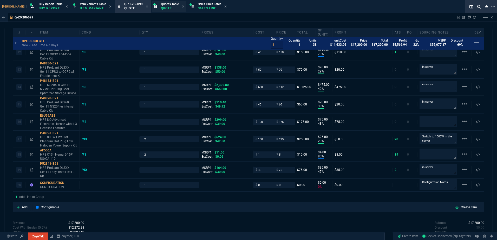
drag, startPoint x: 189, startPoint y: 8, endPoint x: 141, endPoint y: 8, distance: 47.6
click at [198, 8] on p "Sales Line" at bounding box center [209, 8] width 23 height 4
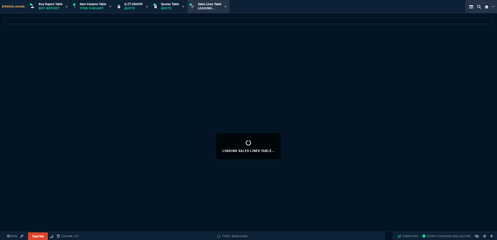
click at [146, 5] on icon at bounding box center [147, 6] width 2 height 3
